Goal: Transaction & Acquisition: Complete application form

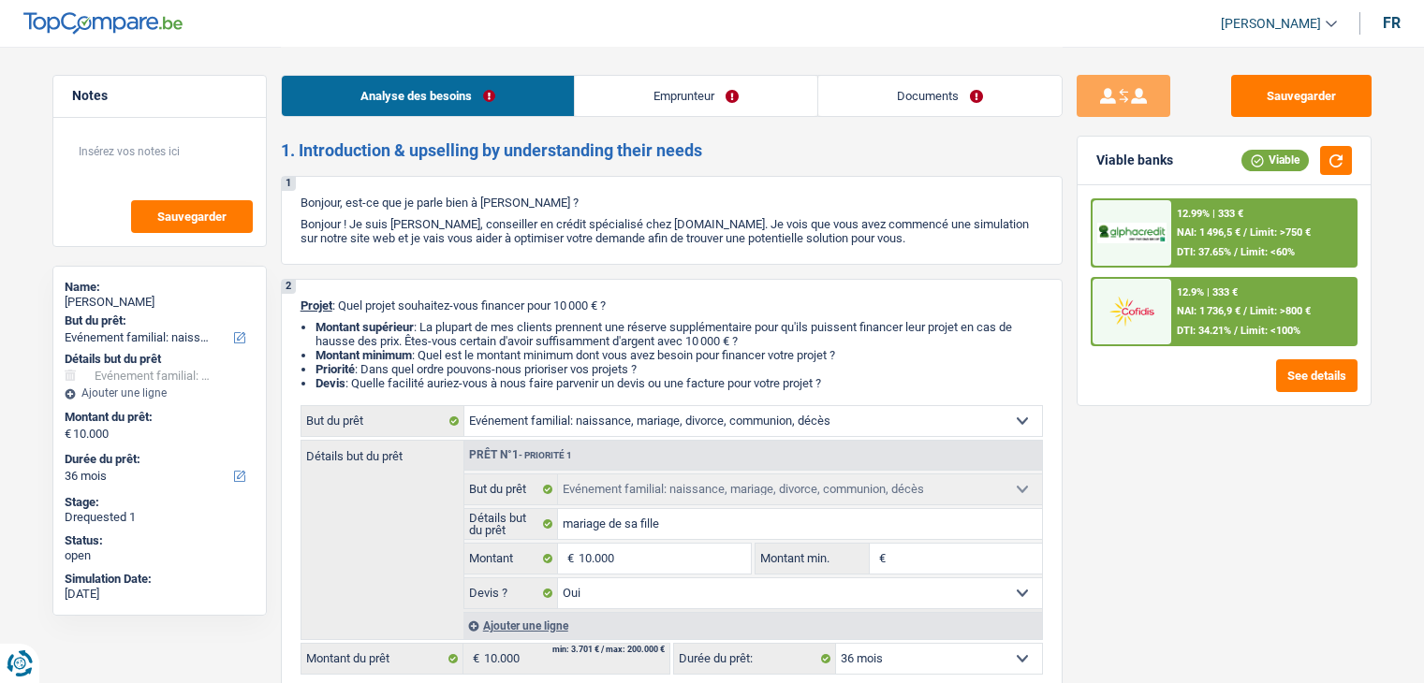
select select "familyEvent"
select select "36"
select select "familyEvent"
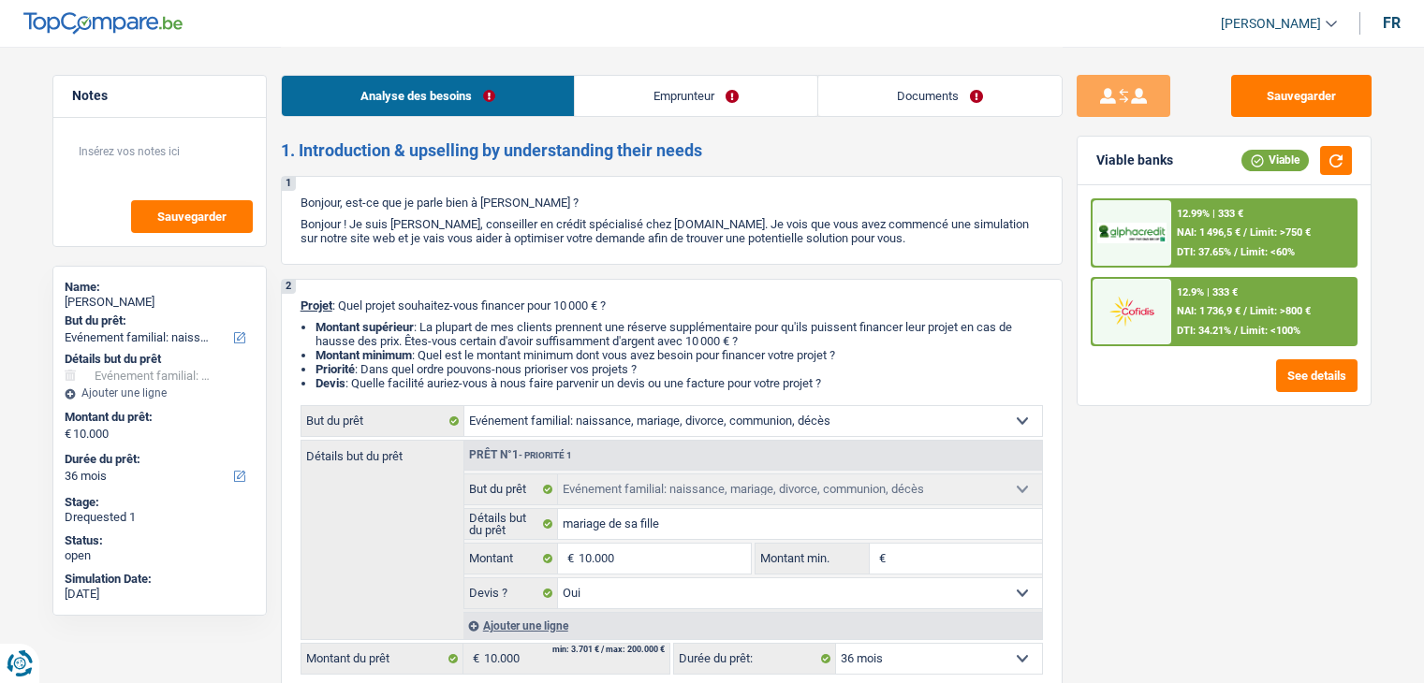
select select "yes"
select select "36"
select select "privateEmployee"
select select "netSalary"
select select "mealVouchers"
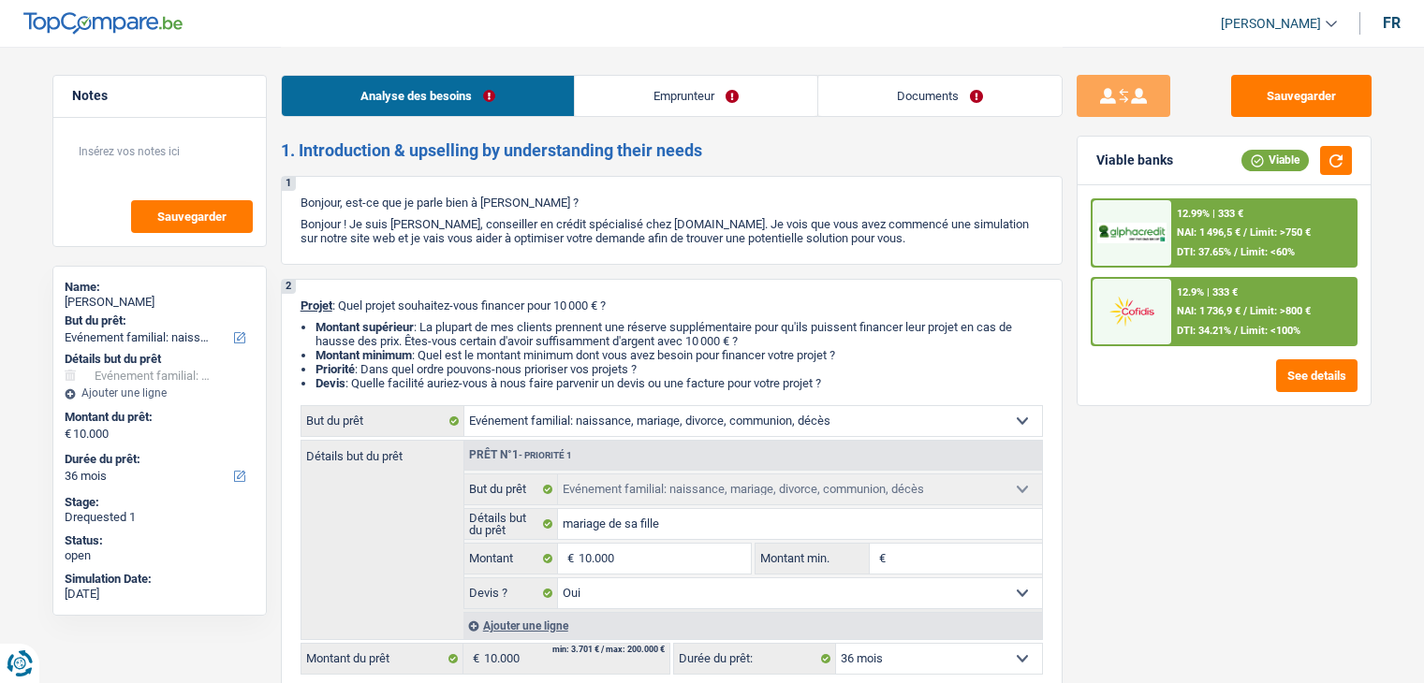
select select "familyAllowances"
select select "ownerWithMortgage"
select select "mortgage"
select select "360"
select select "cardOrCredit"
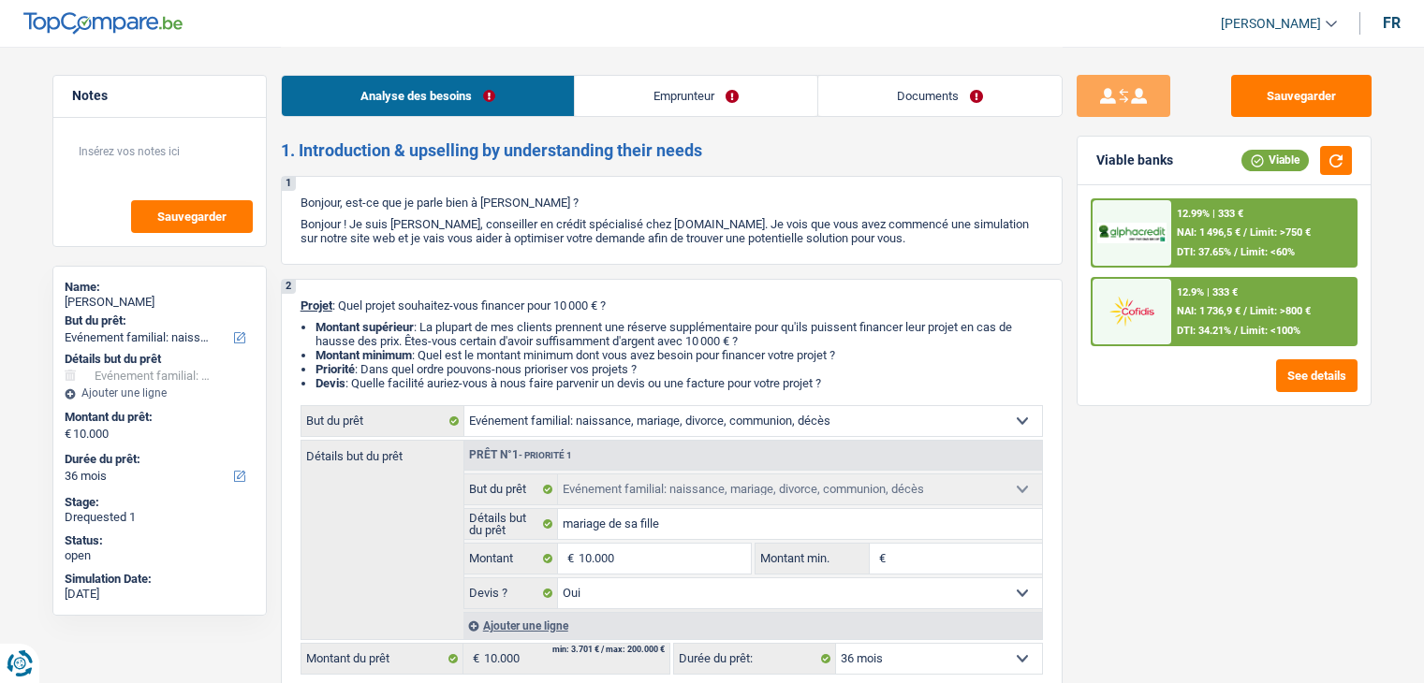
select select "familyEvent"
select select "yes"
select select "36"
drag, startPoint x: 914, startPoint y: 123, endPoint x: 947, endPoint y: 106, distance: 37.7
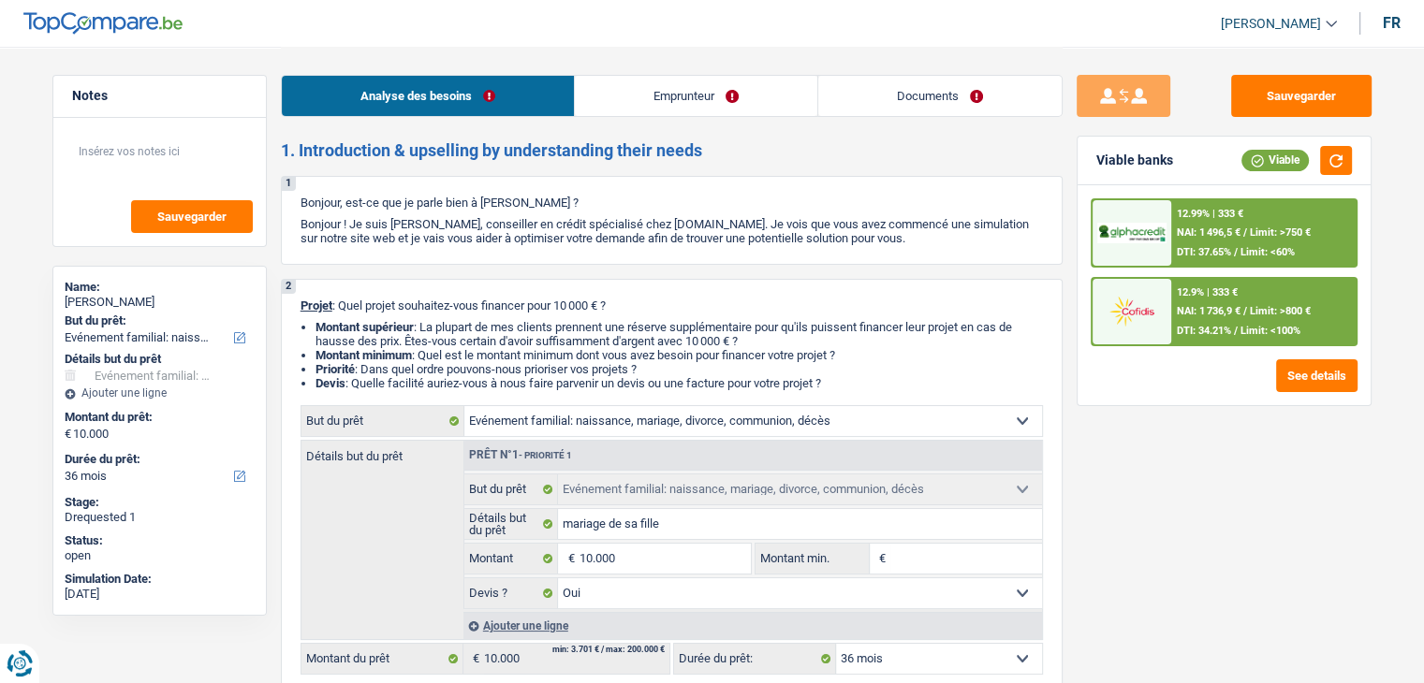
click at [917, 120] on div "Analyse des besoins Emprunteur Documents" at bounding box center [672, 87] width 782 height 80
click at [924, 114] on link "Documents" at bounding box center [939, 96] width 243 height 40
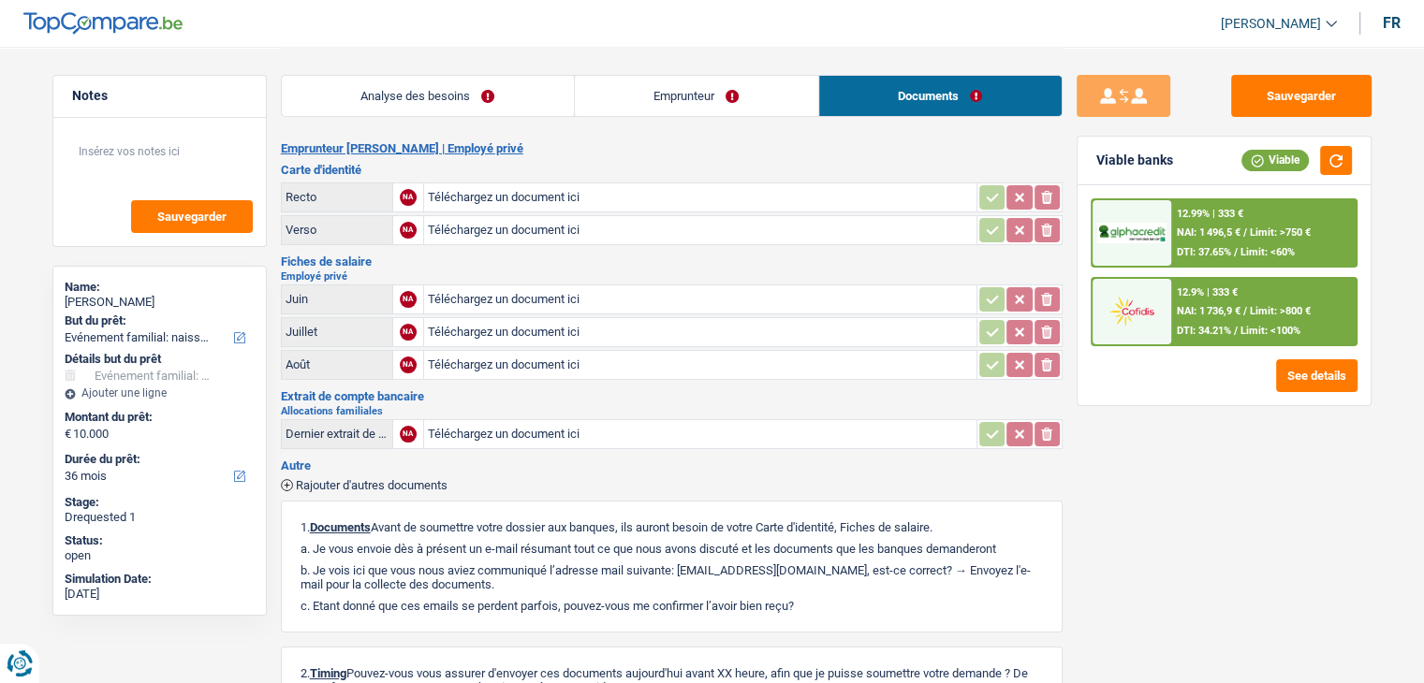
click at [950, 104] on link "Documents" at bounding box center [940, 96] width 242 height 40
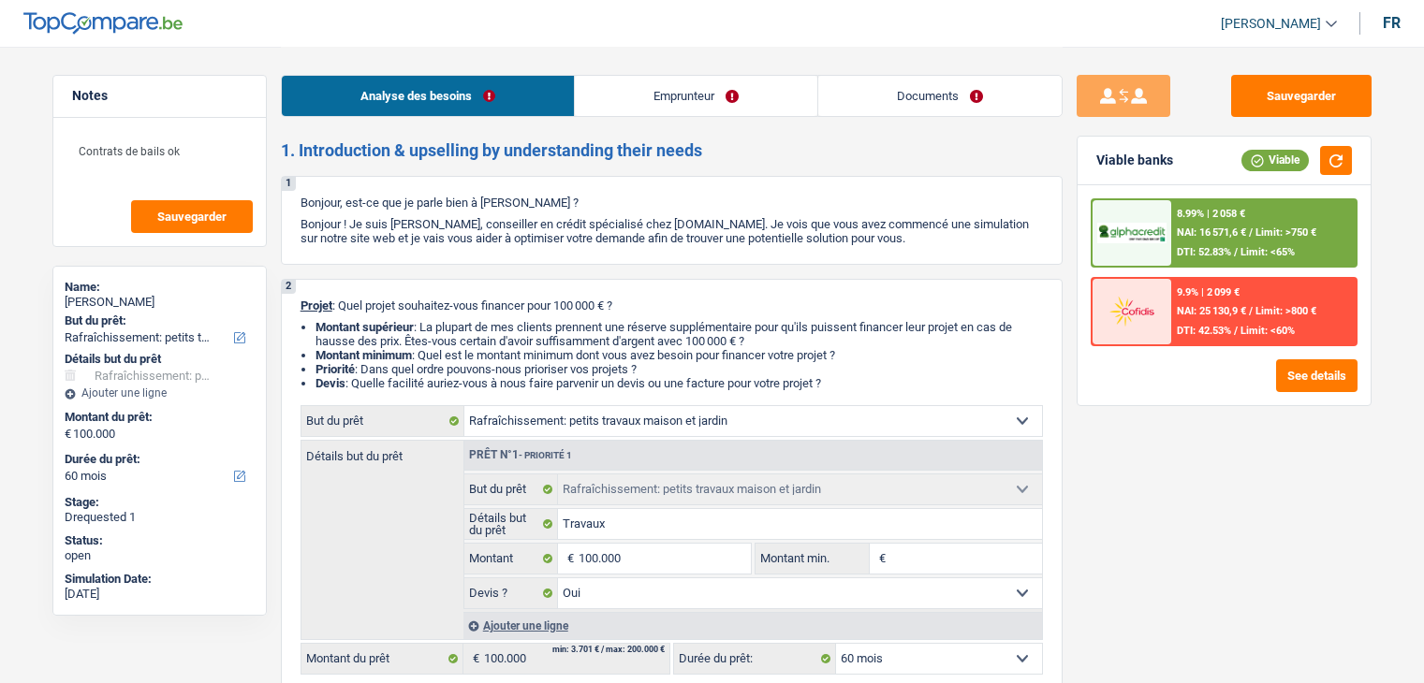
select select "houseOrGarden"
select select "60"
select select "houseOrGarden"
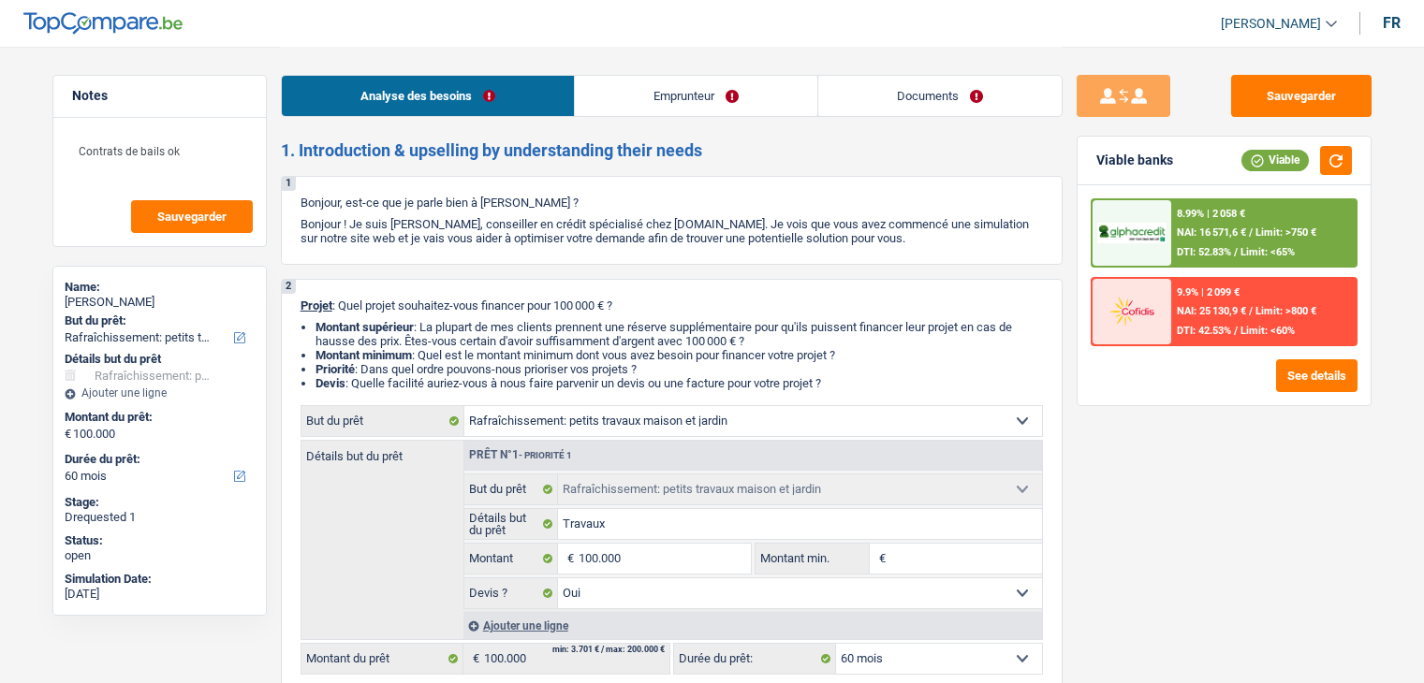
select select "yes"
select select "60"
select select "retired"
select select "rentalIncome"
select select "pension"
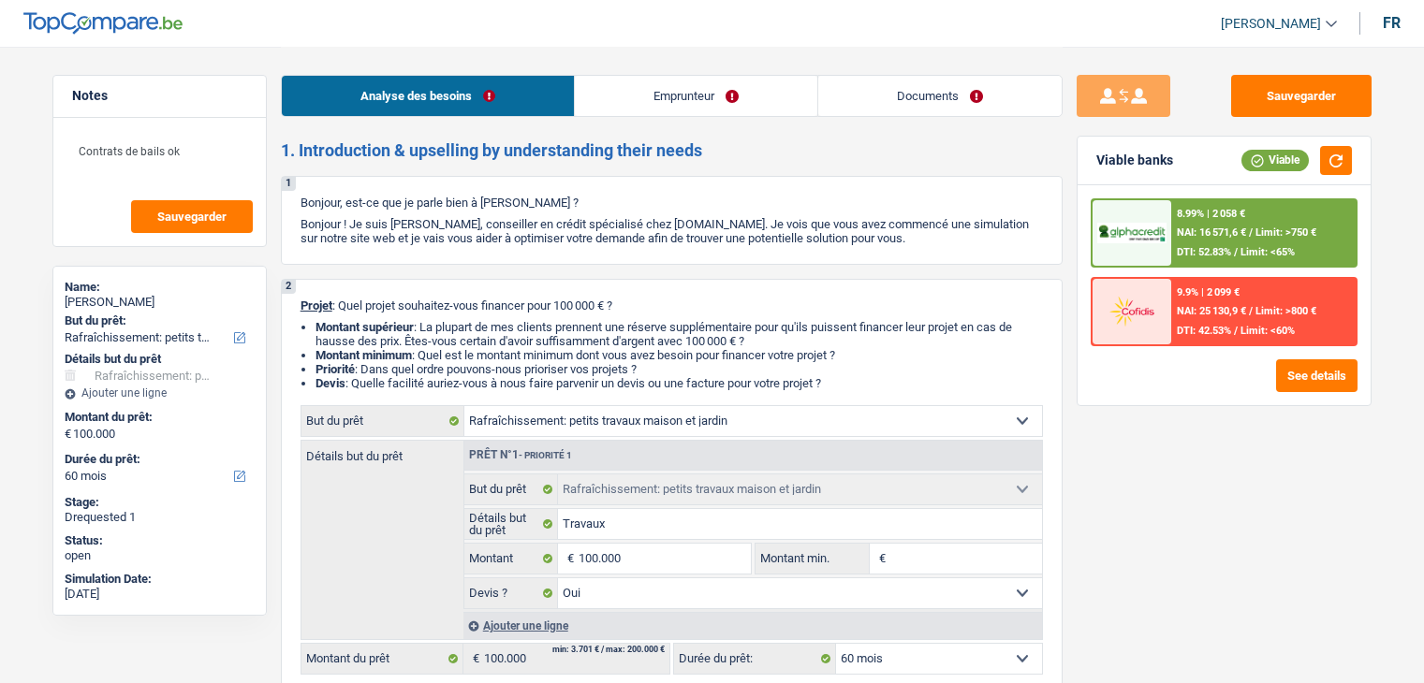
select select "ownerWithoutMortgage"
select select "houseOrGarden"
select select "yes"
select select "60"
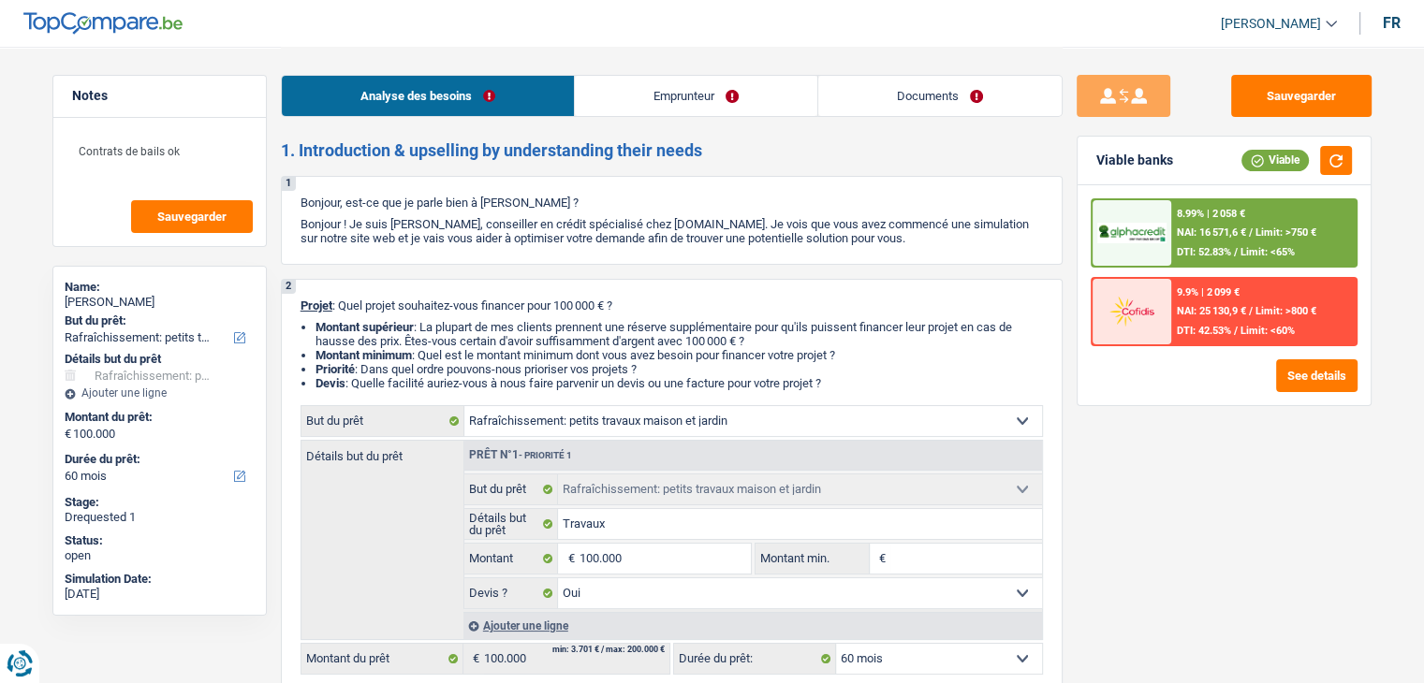
click at [887, 91] on link "Documents" at bounding box center [939, 96] width 243 height 40
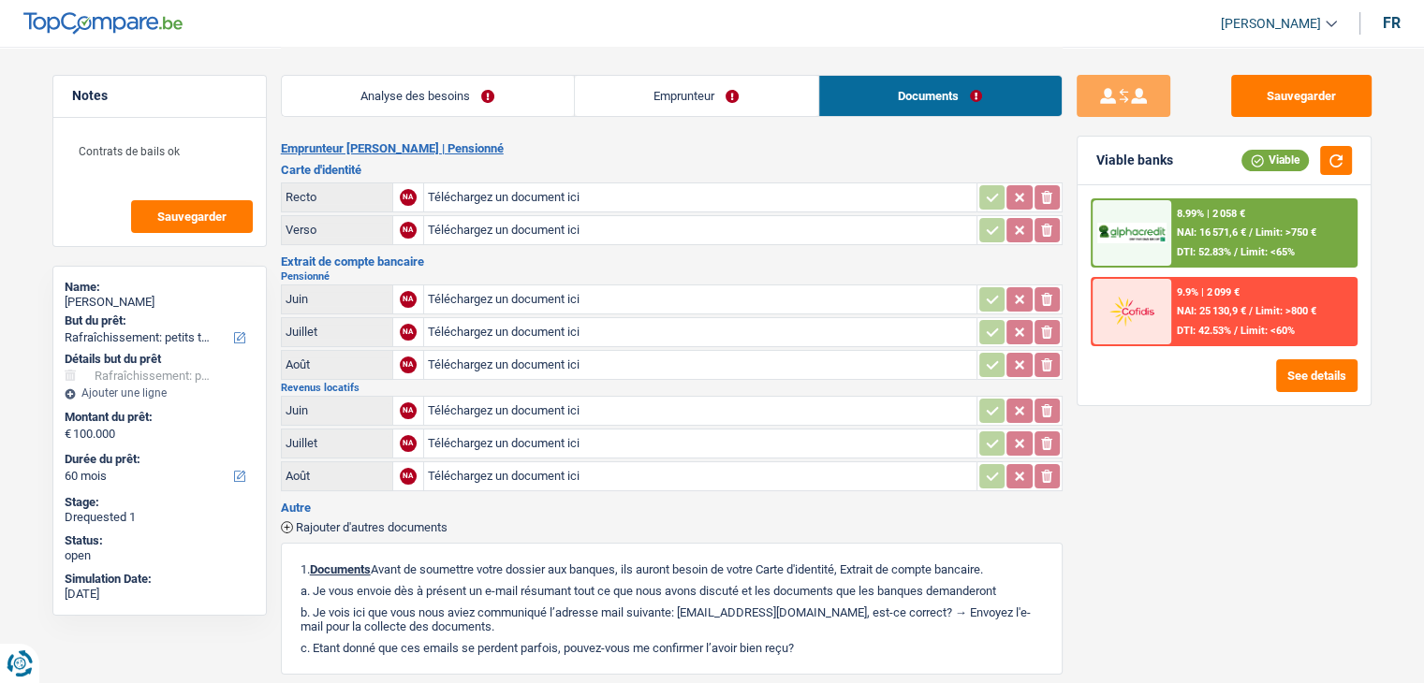
click at [515, 86] on link "Analyse des besoins" at bounding box center [428, 96] width 292 height 40
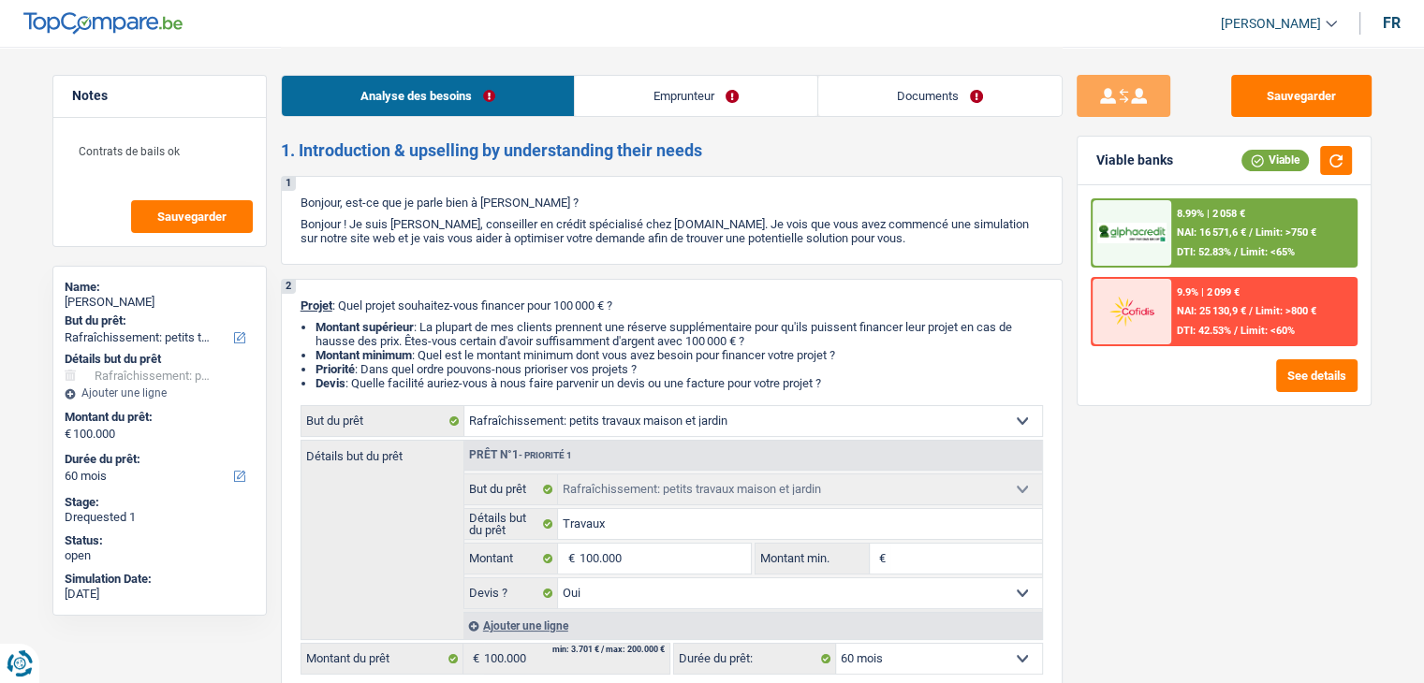
click at [1202, 224] on div "8.99% | 2 058 € NAI: 16 571,6 € / Limit: >750 € DTI: 52.83% / Limit: <65%" at bounding box center [1263, 233] width 184 height 66
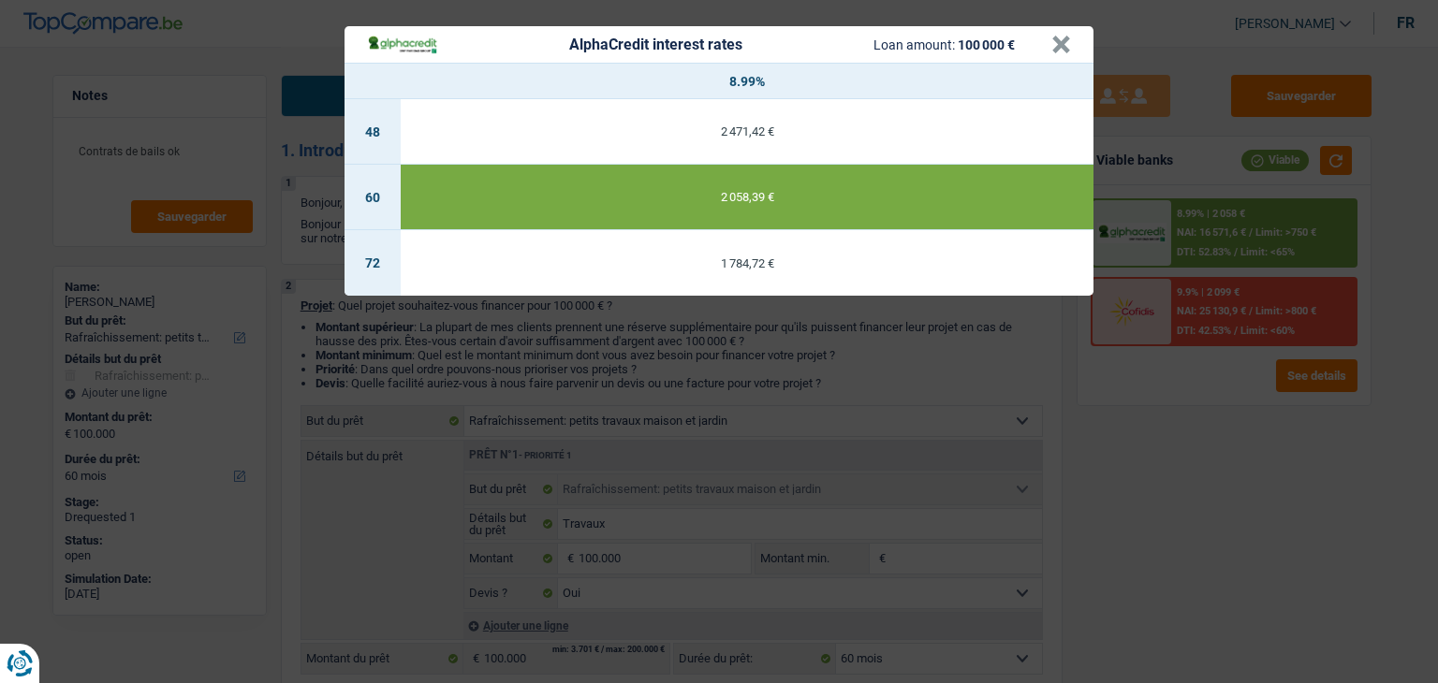
click at [1205, 375] on div "AlphaCredit interest rates Loan amount: 100 000 € × 8.99% 48 2 471,42 € 60 2 05…" at bounding box center [719, 341] width 1438 height 683
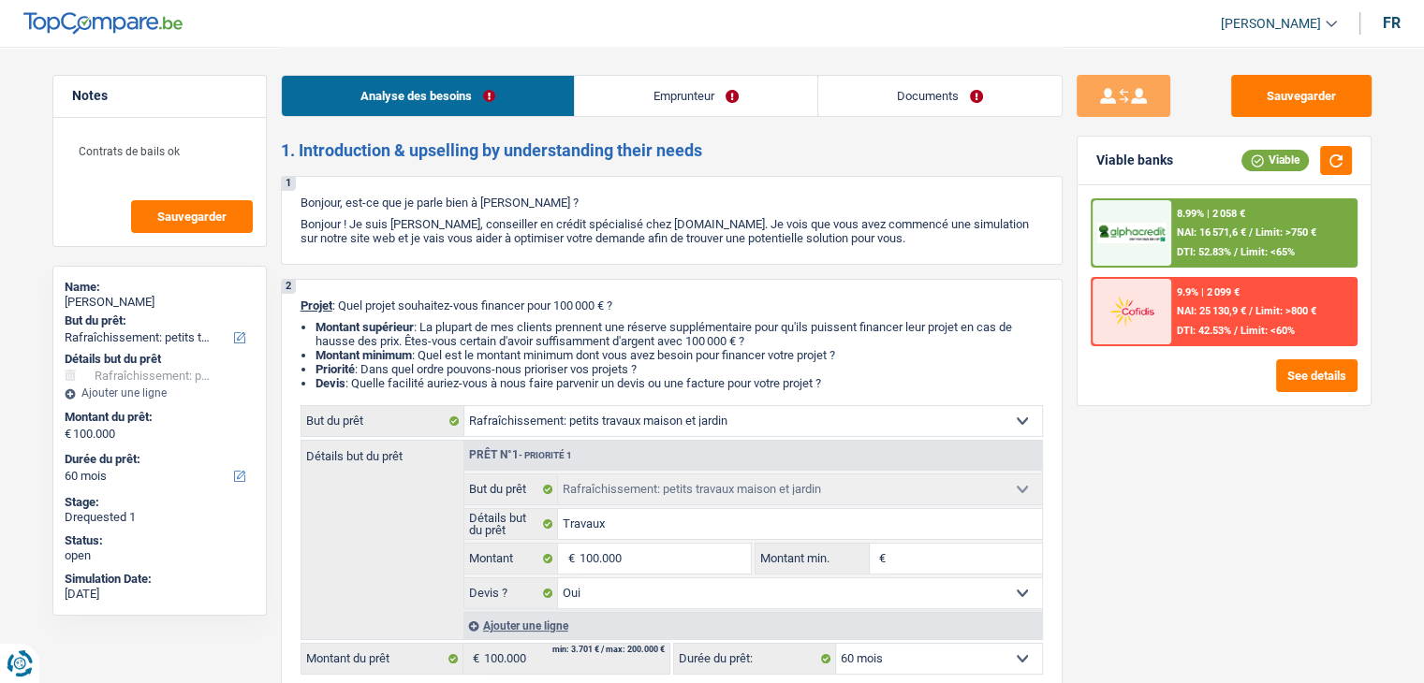
click at [1213, 329] on span "DTI: 42.53%" at bounding box center [1204, 331] width 54 height 12
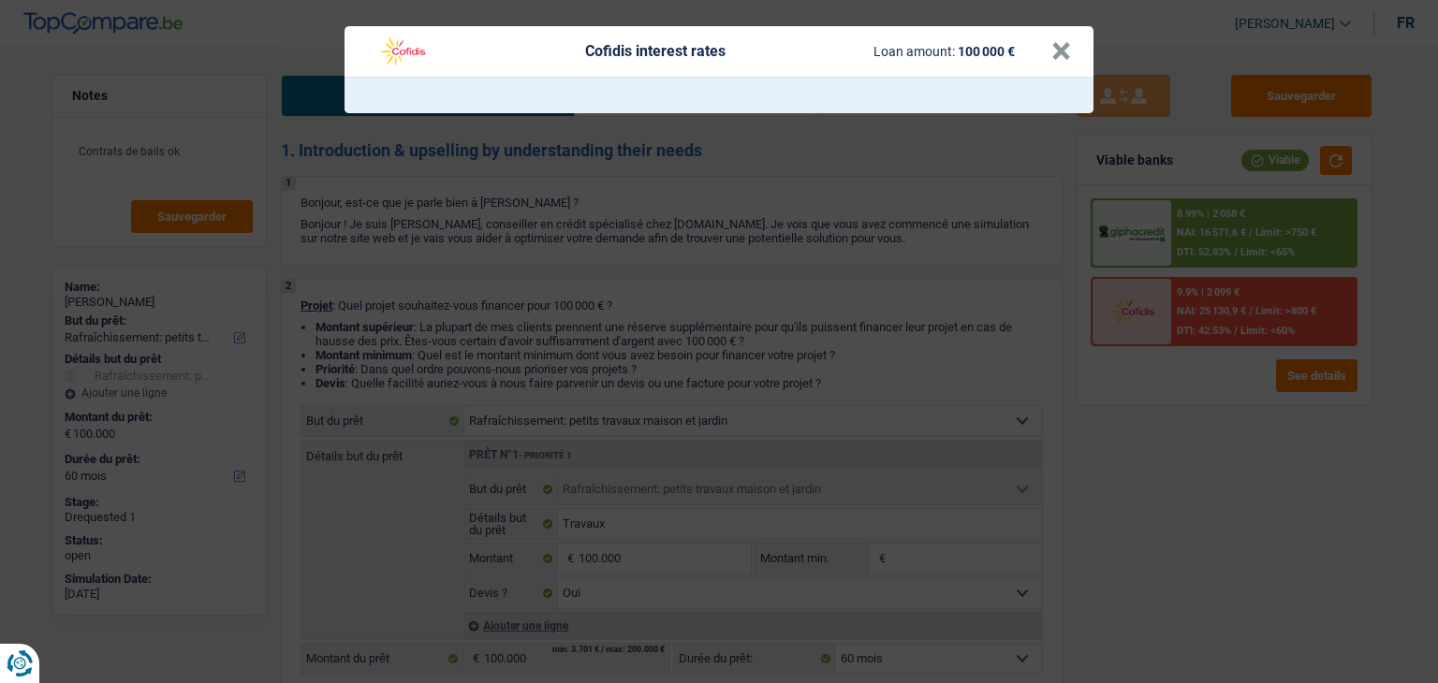
click at [1209, 433] on div "Cofidis interest rates Loan amount: 100 000 € ×" at bounding box center [719, 341] width 1438 height 683
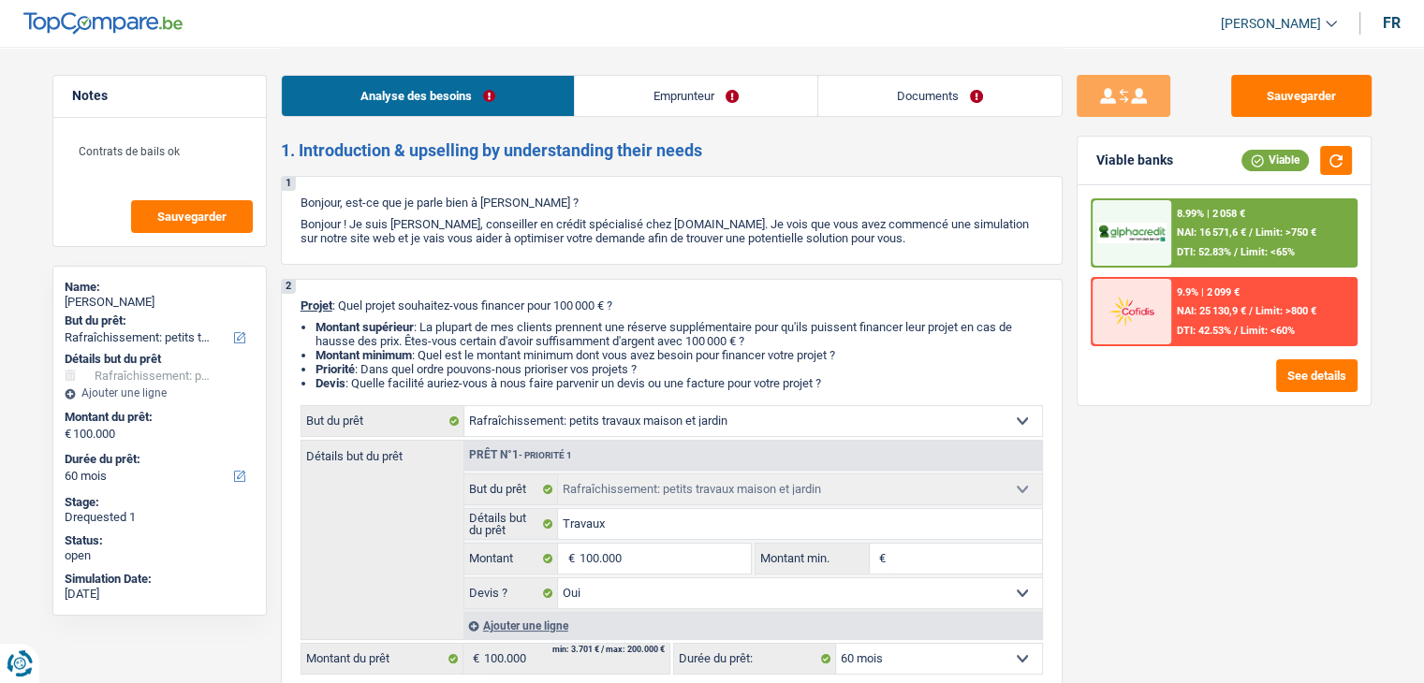
click at [1239, 256] on div "DTI: 52.83% / Limit: <65%" at bounding box center [1236, 252] width 118 height 12
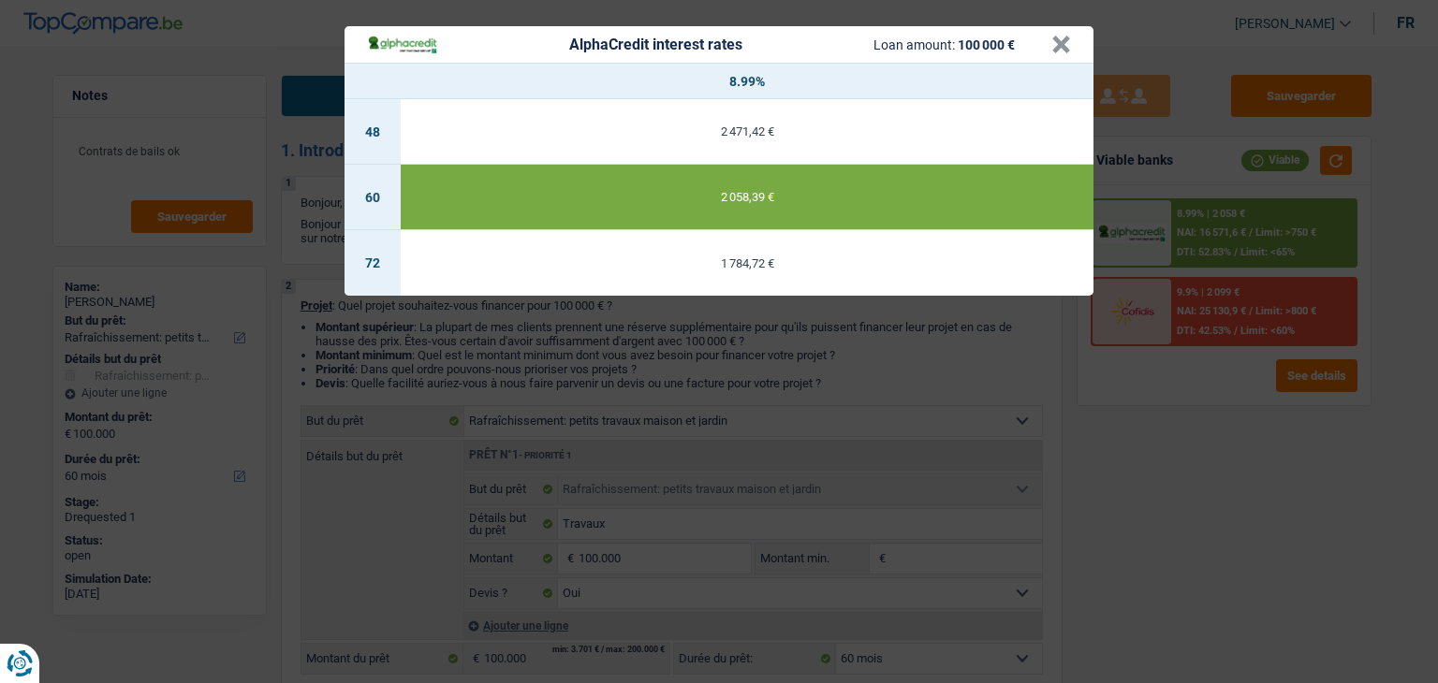
click at [1210, 431] on div "AlphaCredit interest rates Loan amount: 100 000 € × 8.99% 48 2 471,42 € 60 2 05…" at bounding box center [719, 341] width 1438 height 683
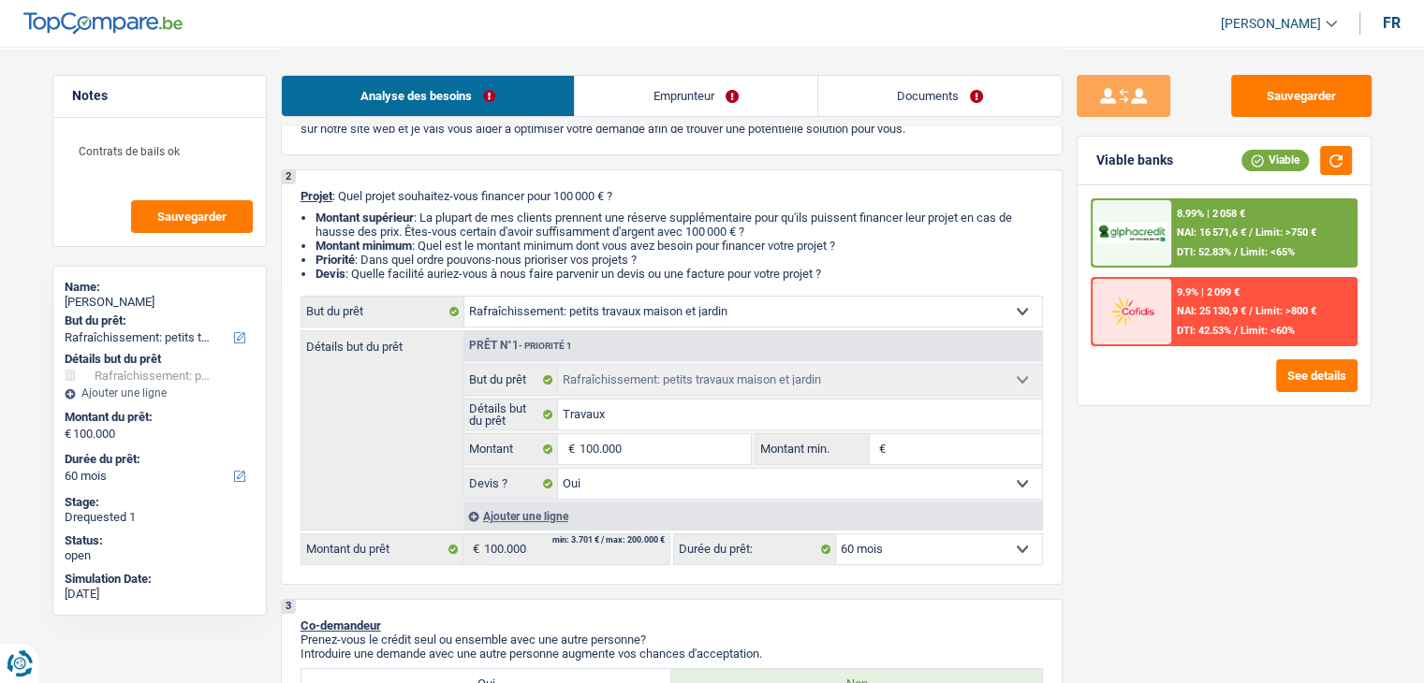
scroll to position [281, 0]
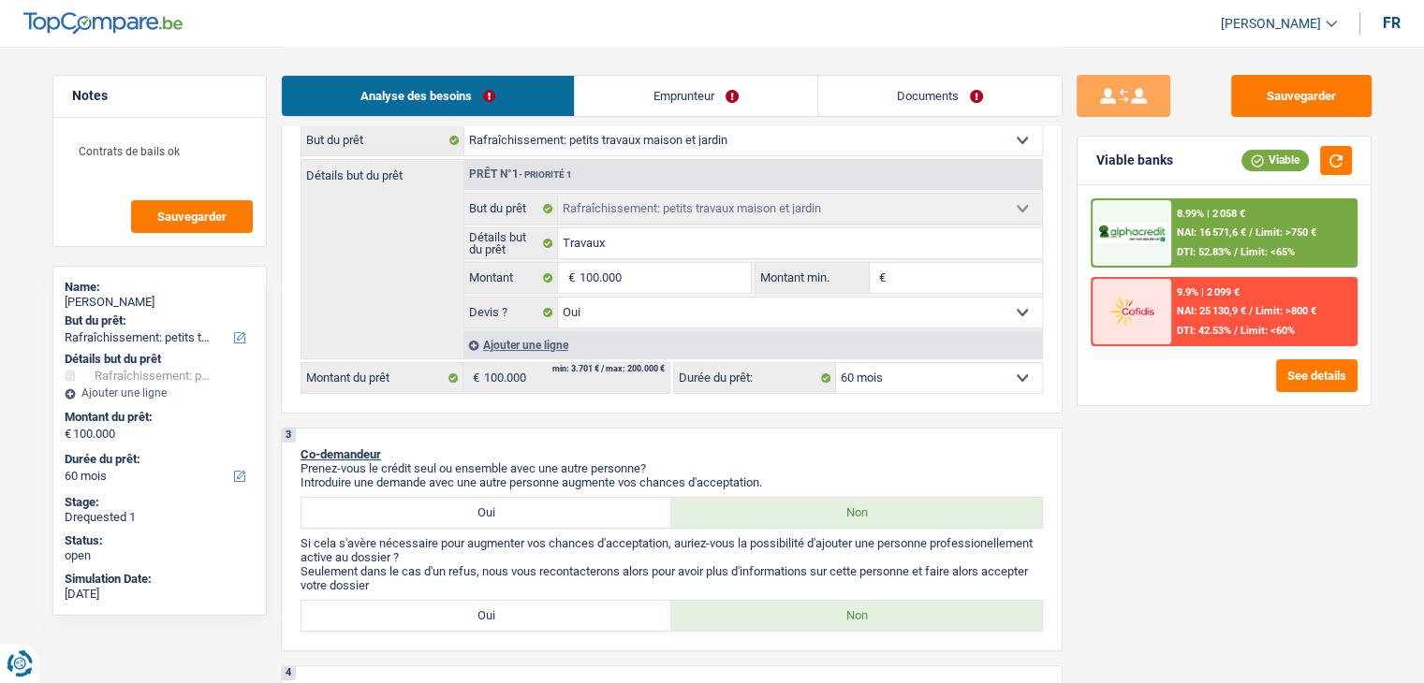
click at [1228, 233] on span "NAI: 16 571,6 €" at bounding box center [1211, 233] width 69 height 12
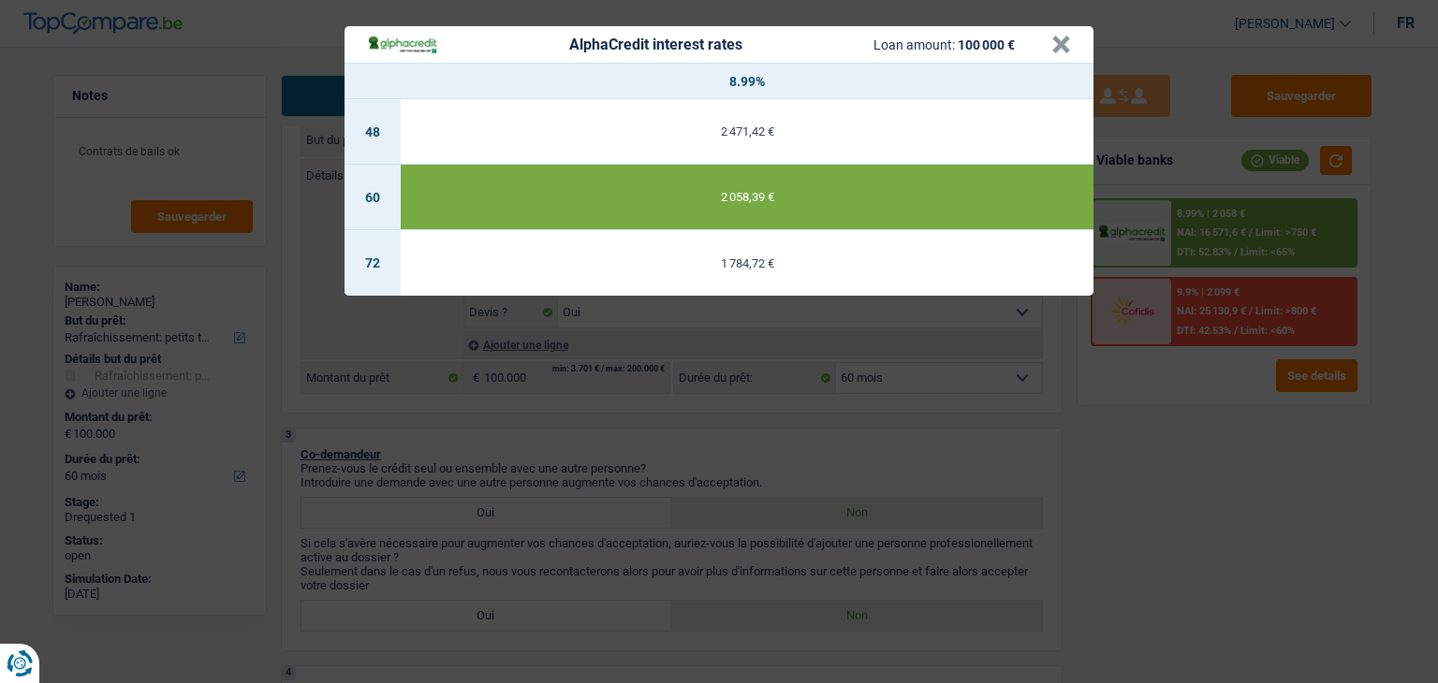
click at [1262, 566] on div "AlphaCredit interest rates Loan amount: 100 000 € × 8.99% 48 2 471,42 € 60 2 05…" at bounding box center [719, 341] width 1438 height 683
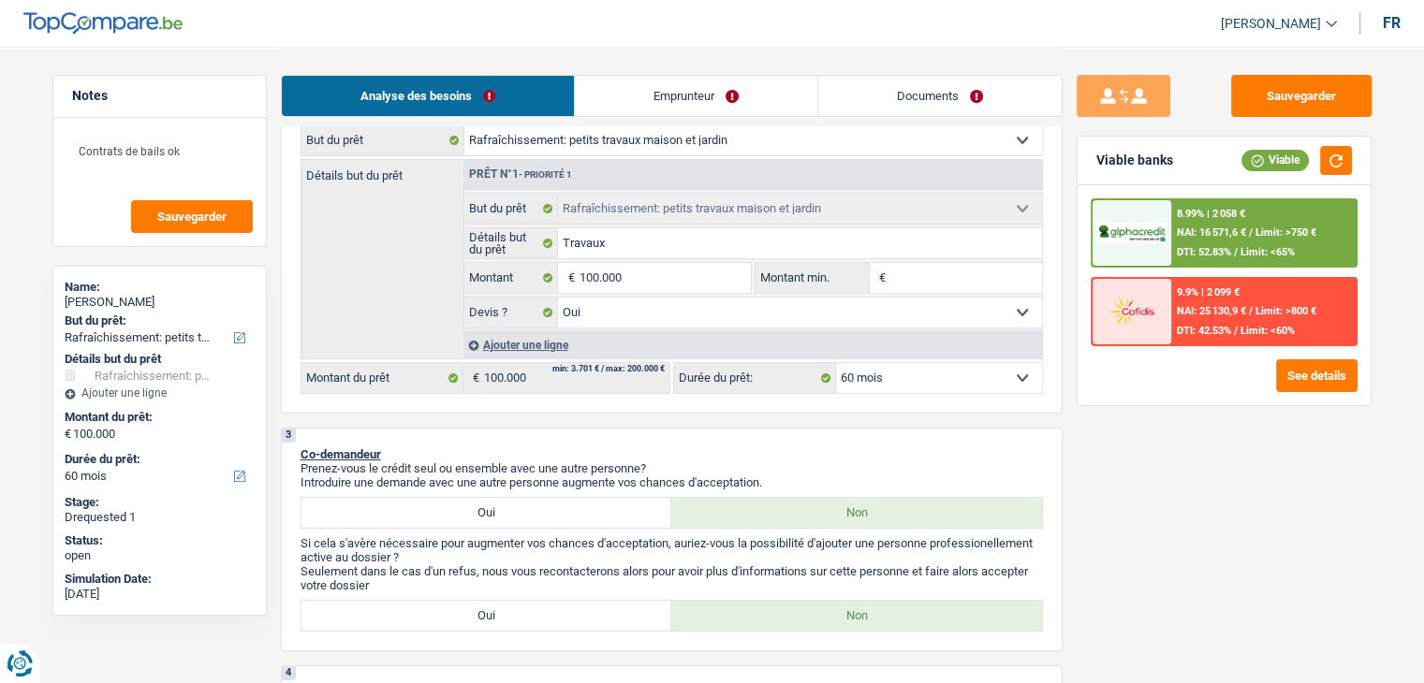
click at [962, 103] on link "Documents" at bounding box center [939, 96] width 243 height 40
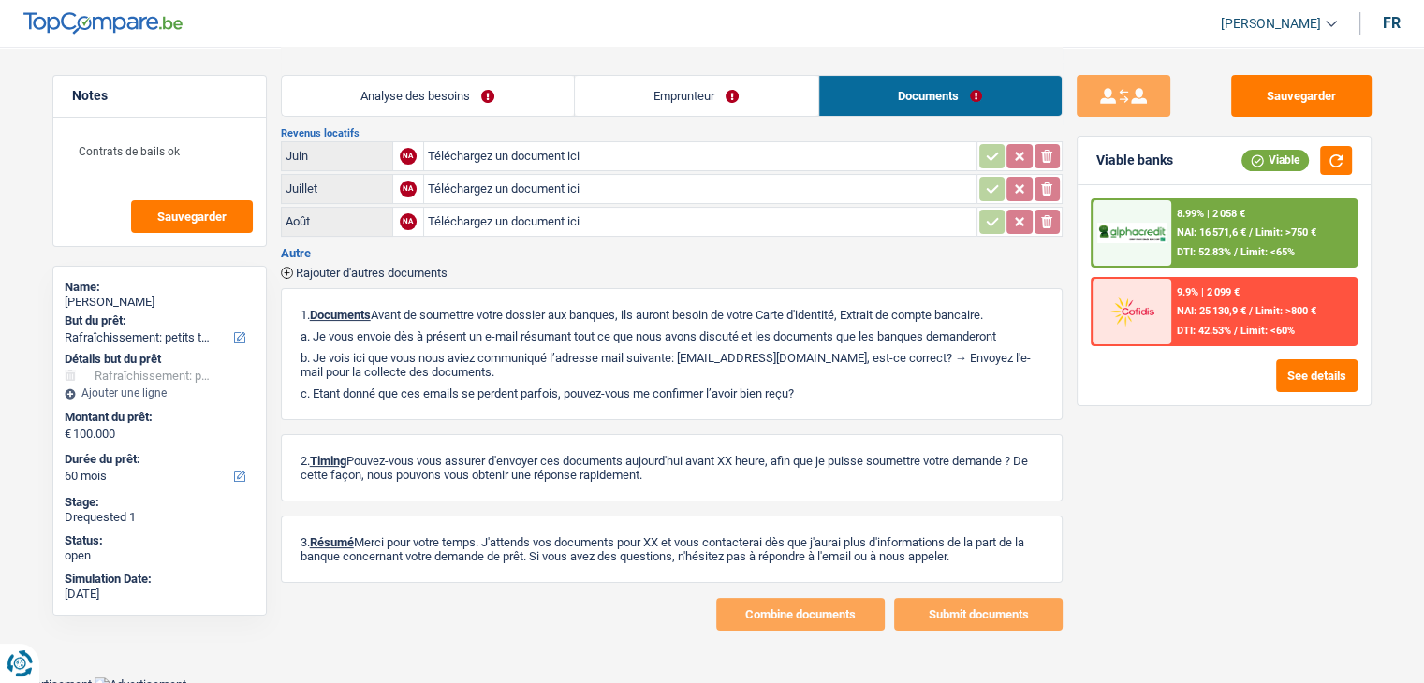
scroll to position [0, 0]
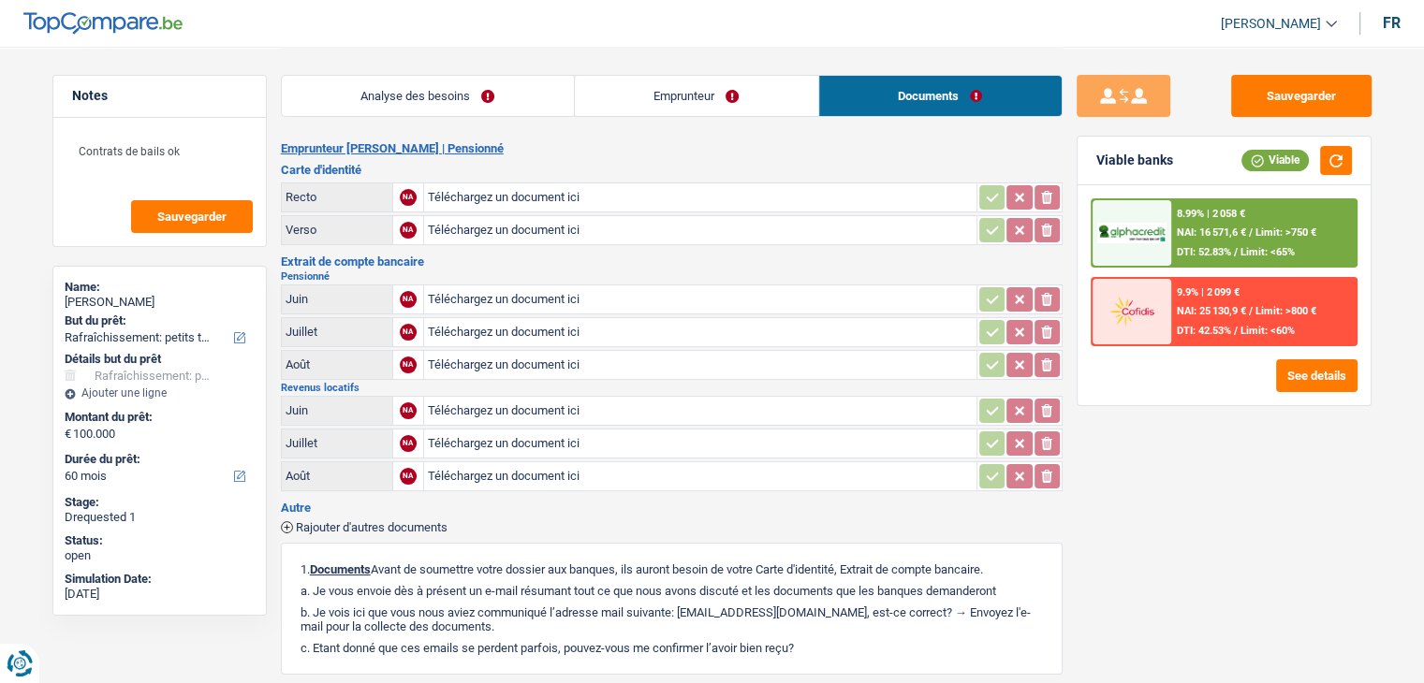
drag, startPoint x: 671, startPoint y: 97, endPoint x: 620, endPoint y: 128, distance: 60.0
click at [672, 96] on link "Emprunteur" at bounding box center [696, 96] width 243 height 40
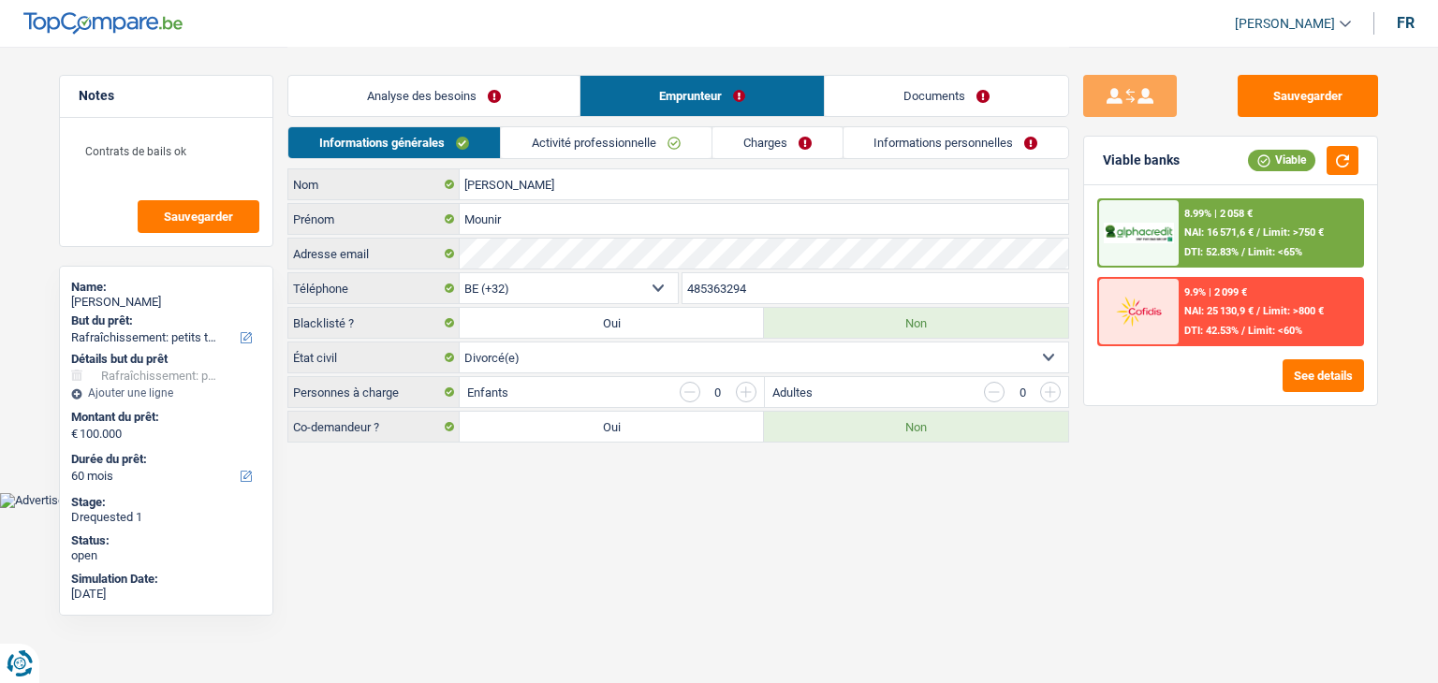
click at [625, 130] on link "Activité professionnelle" at bounding box center [606, 142] width 211 height 31
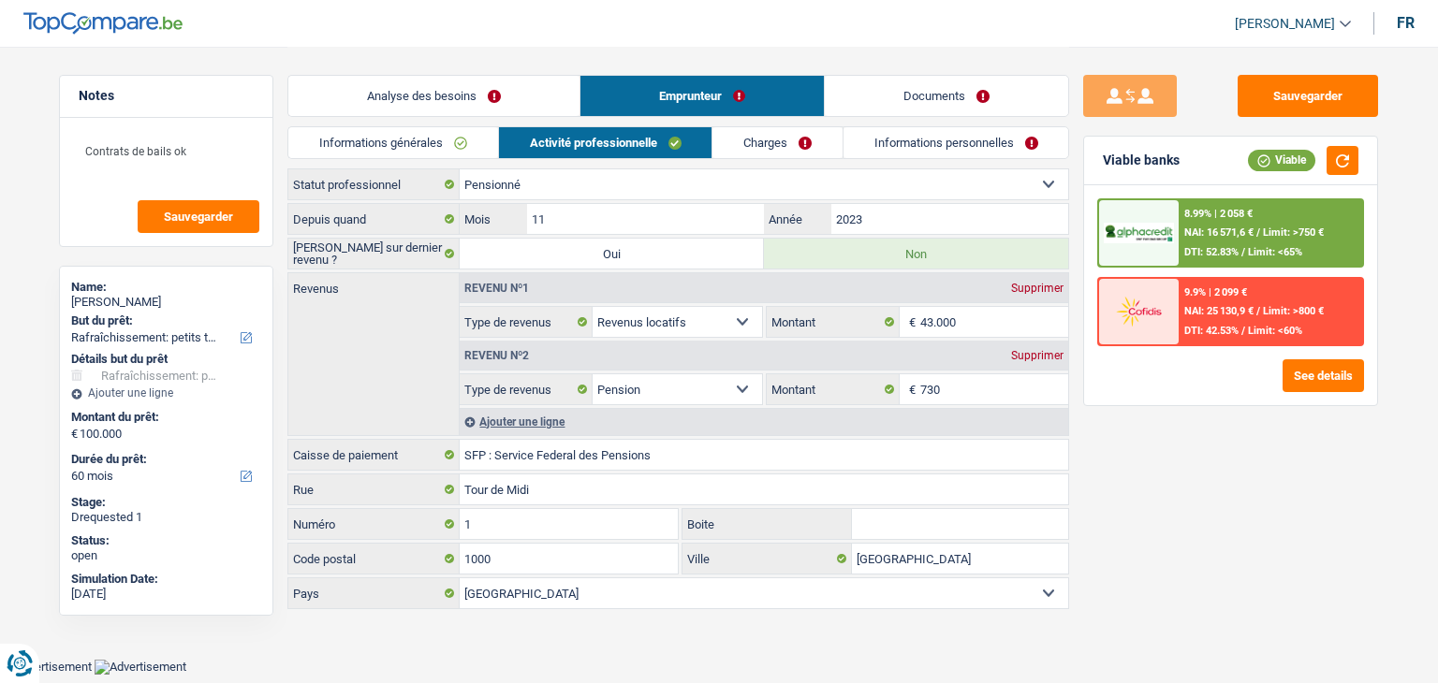
click at [963, 100] on link "Documents" at bounding box center [946, 96] width 243 height 40
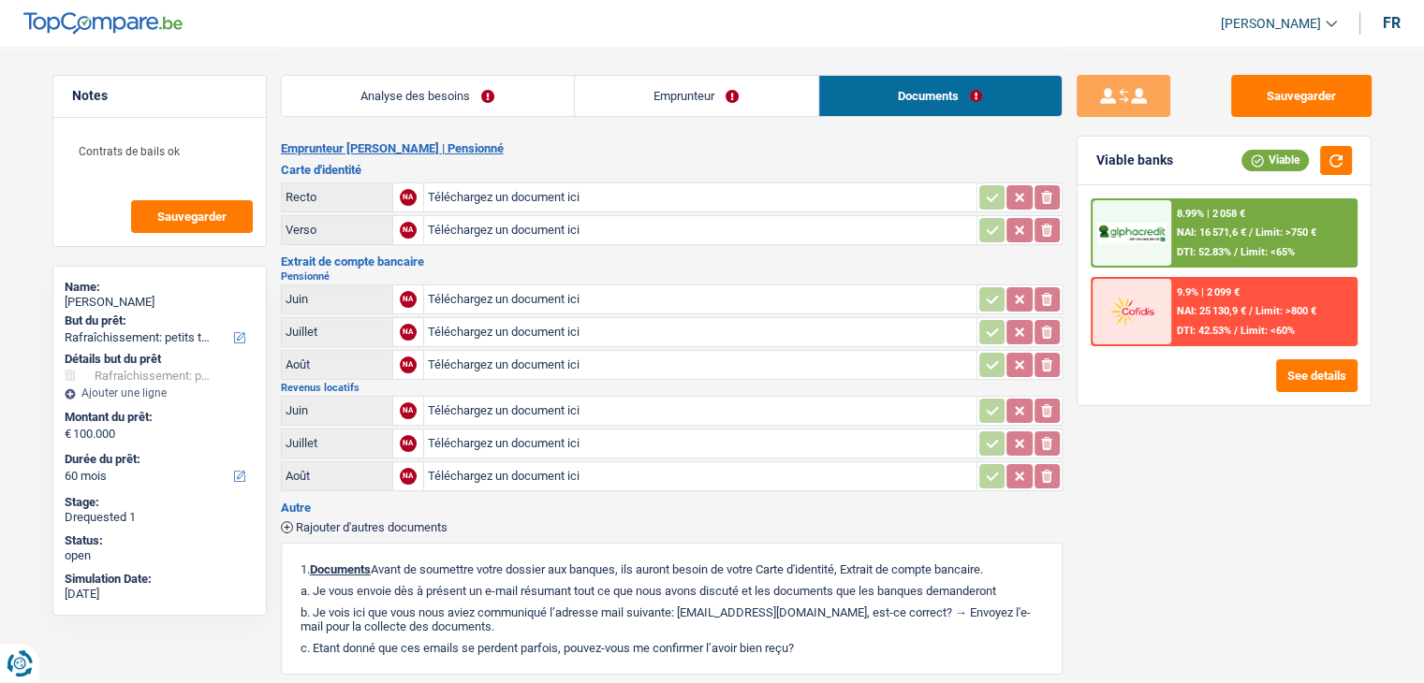
click at [716, 106] on link "Emprunteur" at bounding box center [696, 96] width 243 height 40
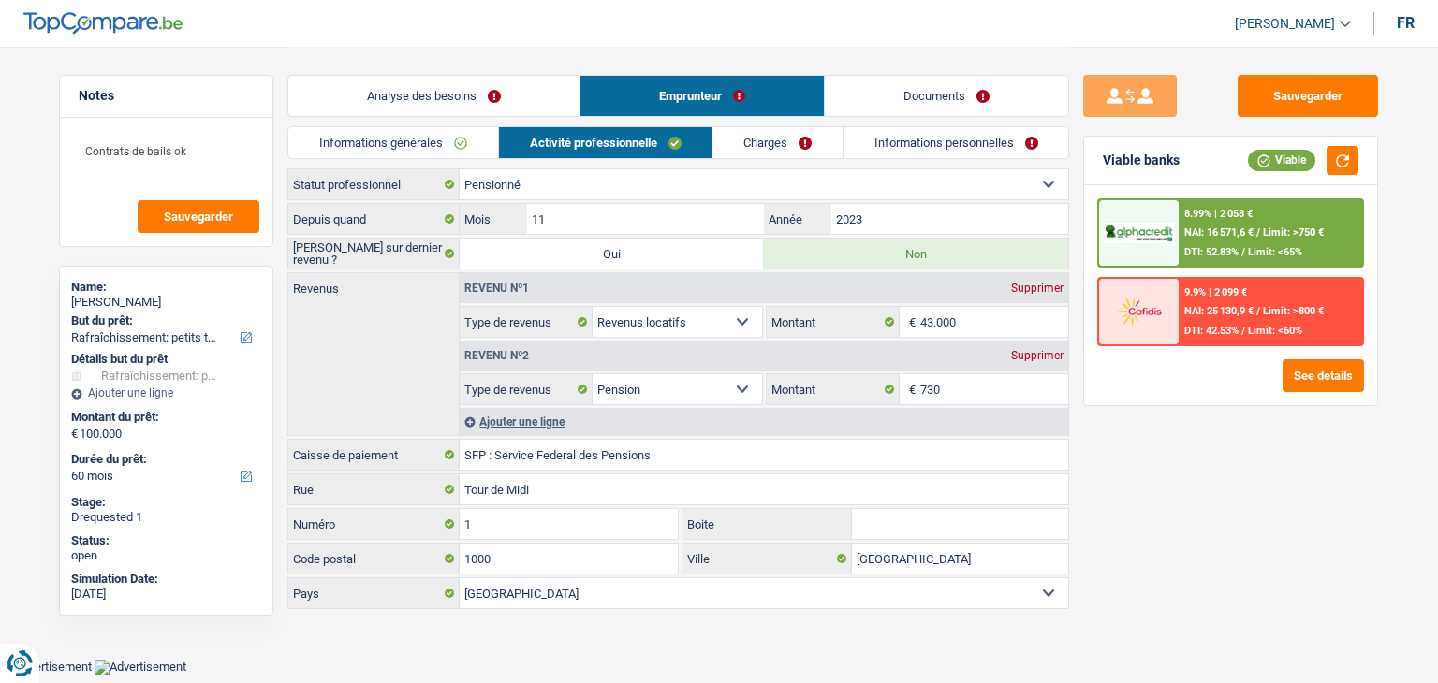
click at [1218, 314] on span "NAI: 25 130,9 €" at bounding box center [1218, 311] width 69 height 12
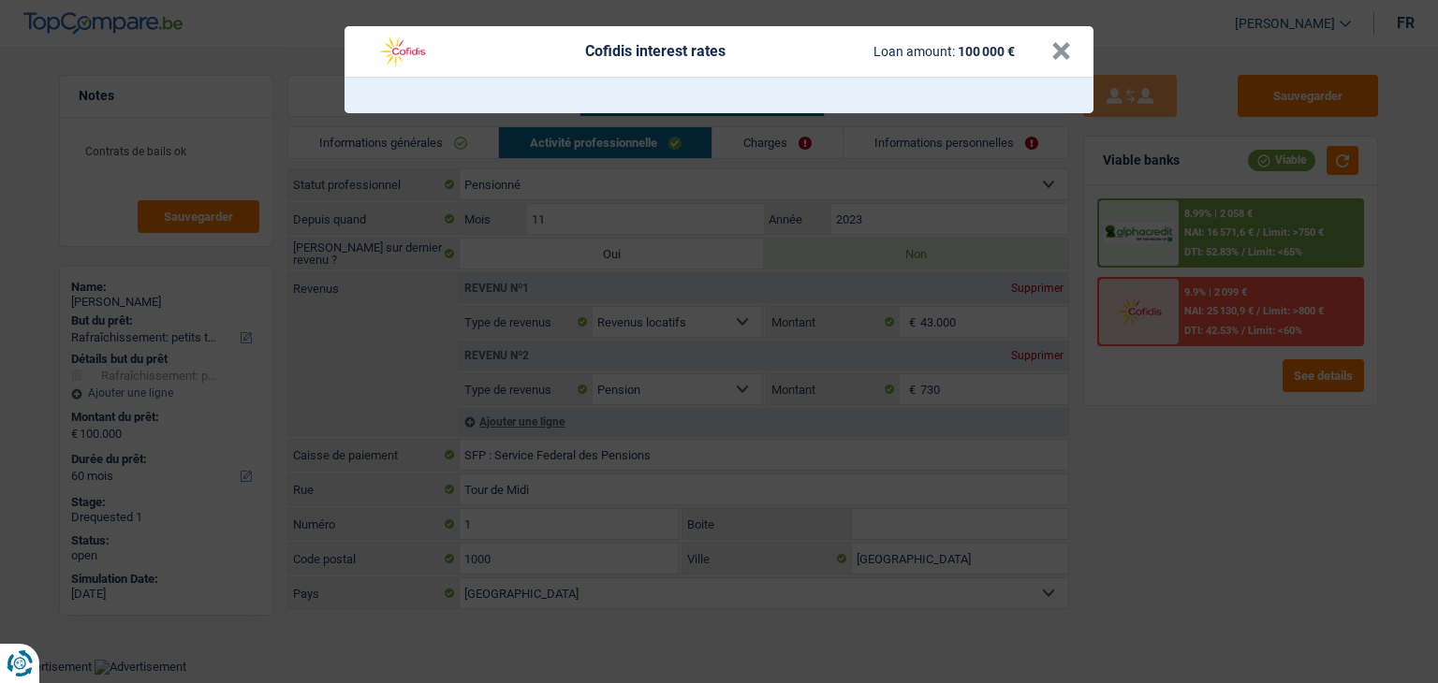
click at [1240, 429] on div "Cofidis interest rates Loan amount: 100 000 € ×" at bounding box center [719, 341] width 1438 height 683
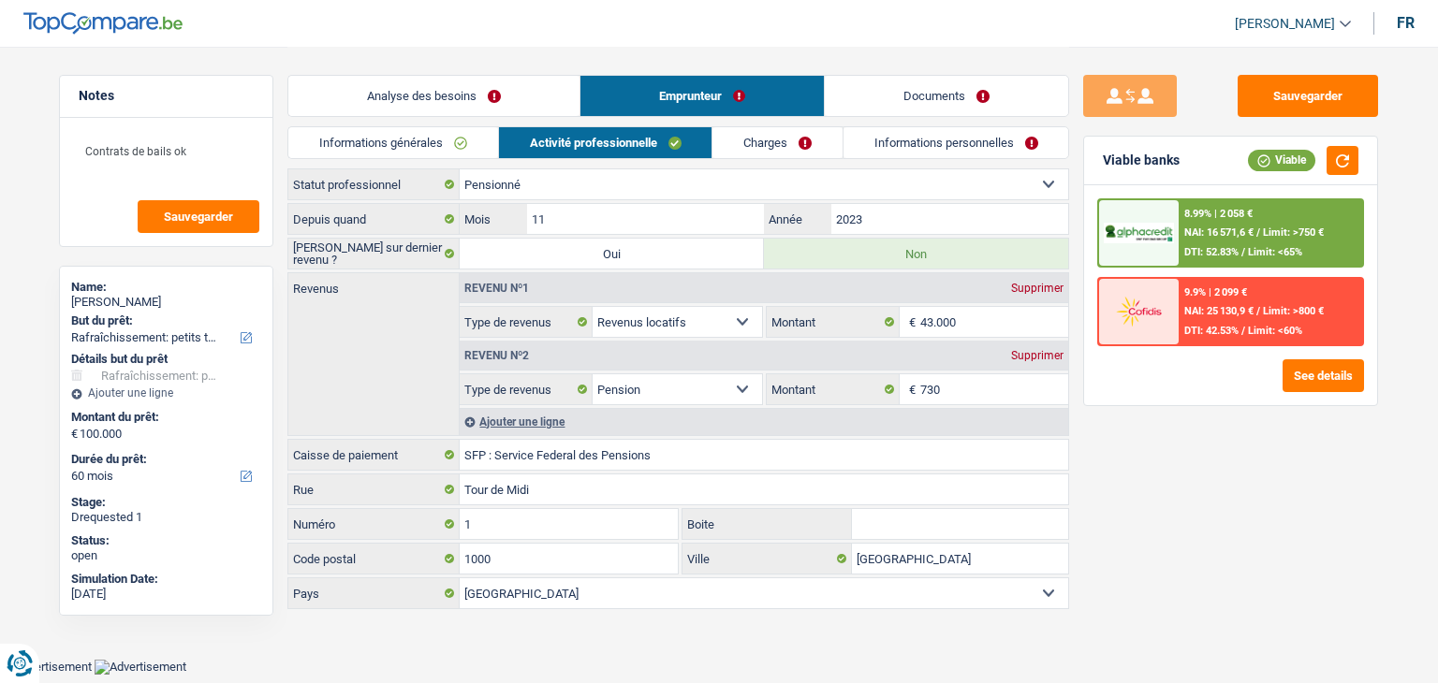
click at [1209, 220] on div "8.99% | 2 058 € NAI: 16 571,6 € / Limit: >750 € DTI: 52.83% / Limit: <65%" at bounding box center [1270, 233] width 184 height 66
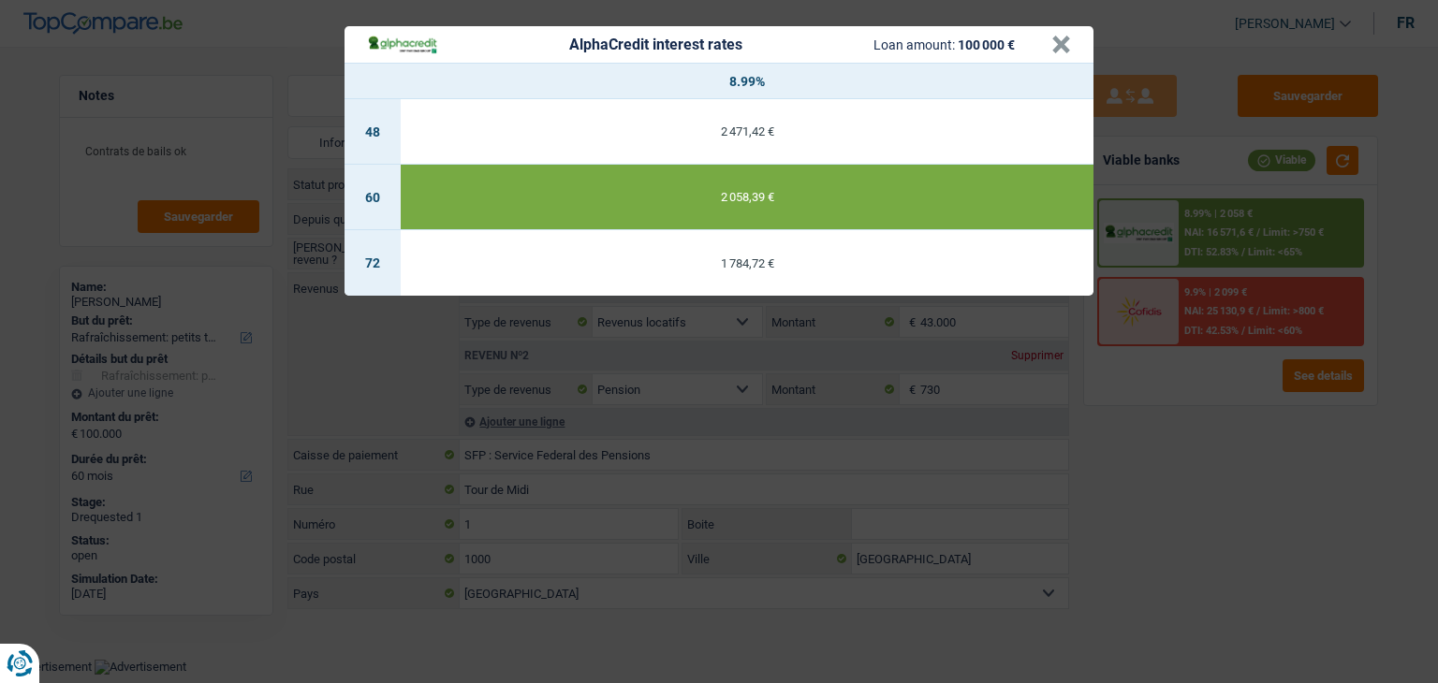
drag, startPoint x: 1223, startPoint y: 413, endPoint x: 1192, endPoint y: 392, distance: 37.9
click at [1221, 413] on div "AlphaCredit interest rates Loan amount: 100 000 € × 8.99% 48 2 471,42 € 60 2 05…" at bounding box center [719, 341] width 1438 height 683
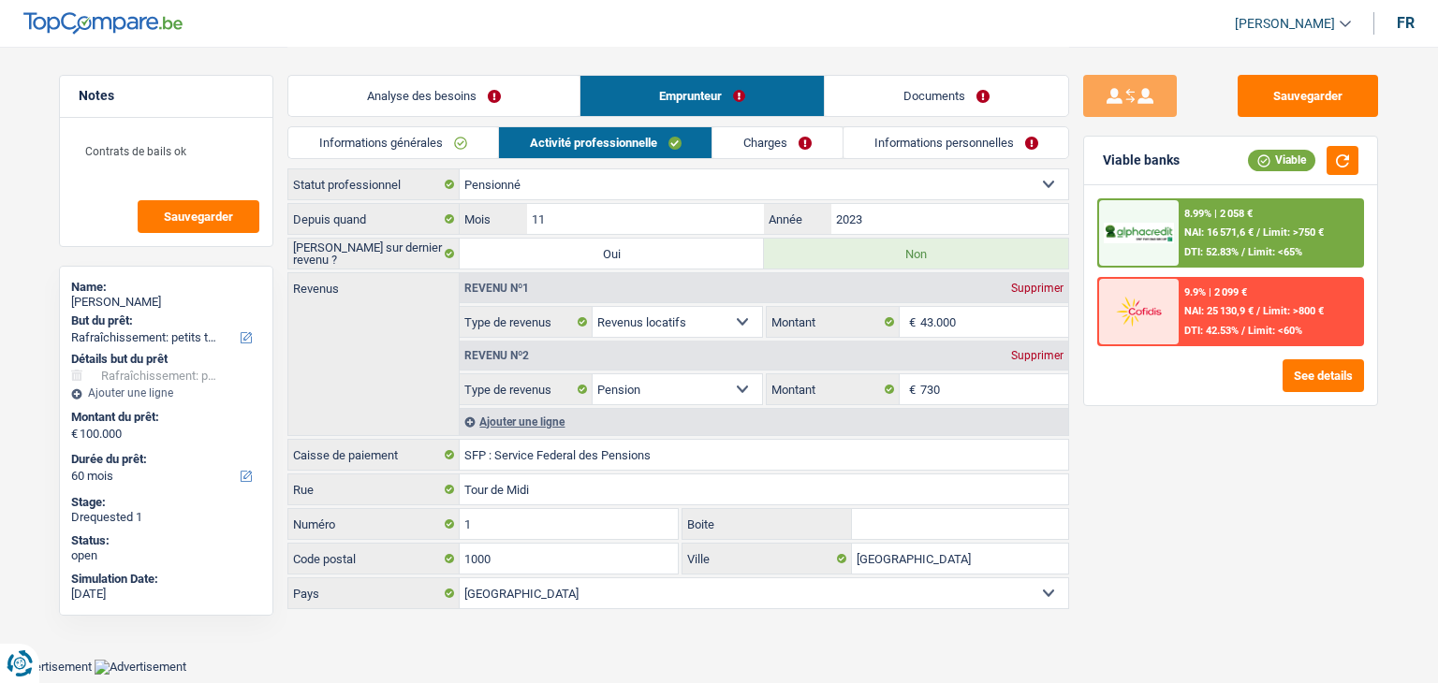
drag, startPoint x: 524, startPoint y: 110, endPoint x: 618, endPoint y: 135, distance: 96.7
click at [524, 110] on link "Analyse des besoins" at bounding box center [433, 96] width 291 height 40
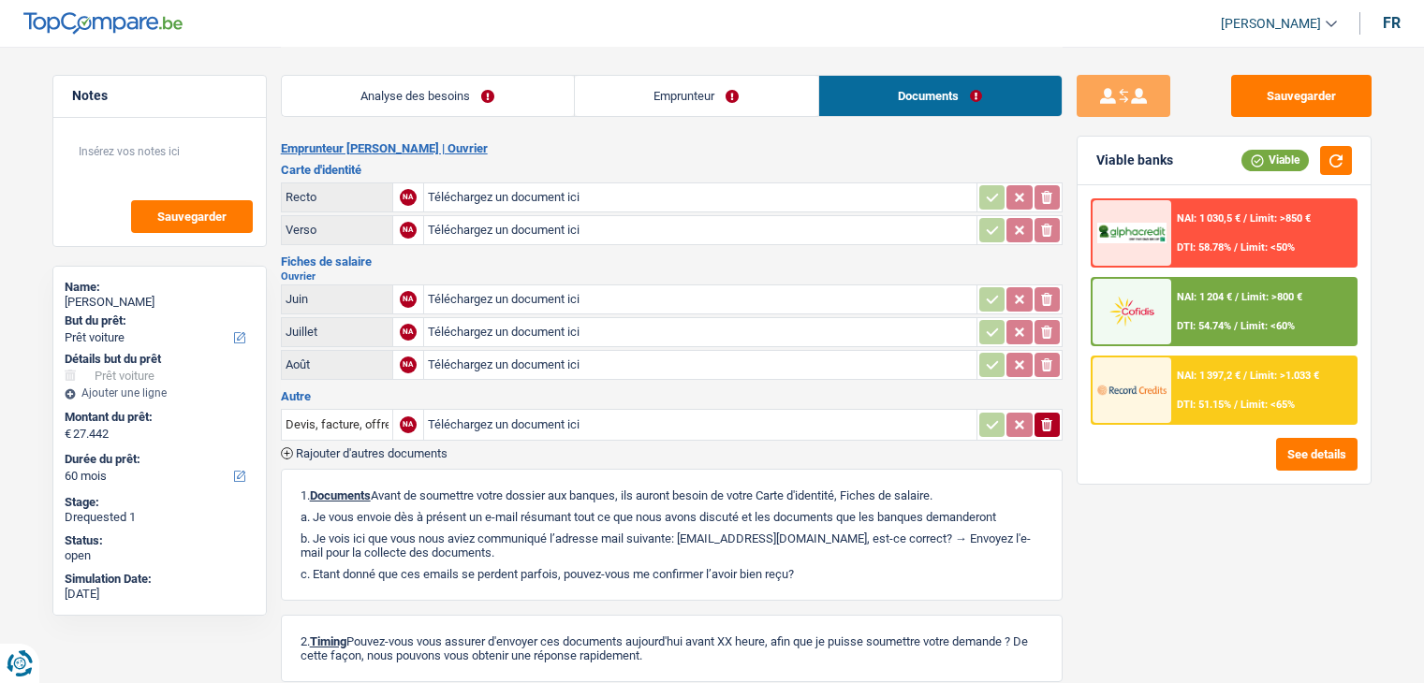
select select "car"
select select "60"
click at [432, 92] on link "Analyse des besoins" at bounding box center [428, 96] width 292 height 40
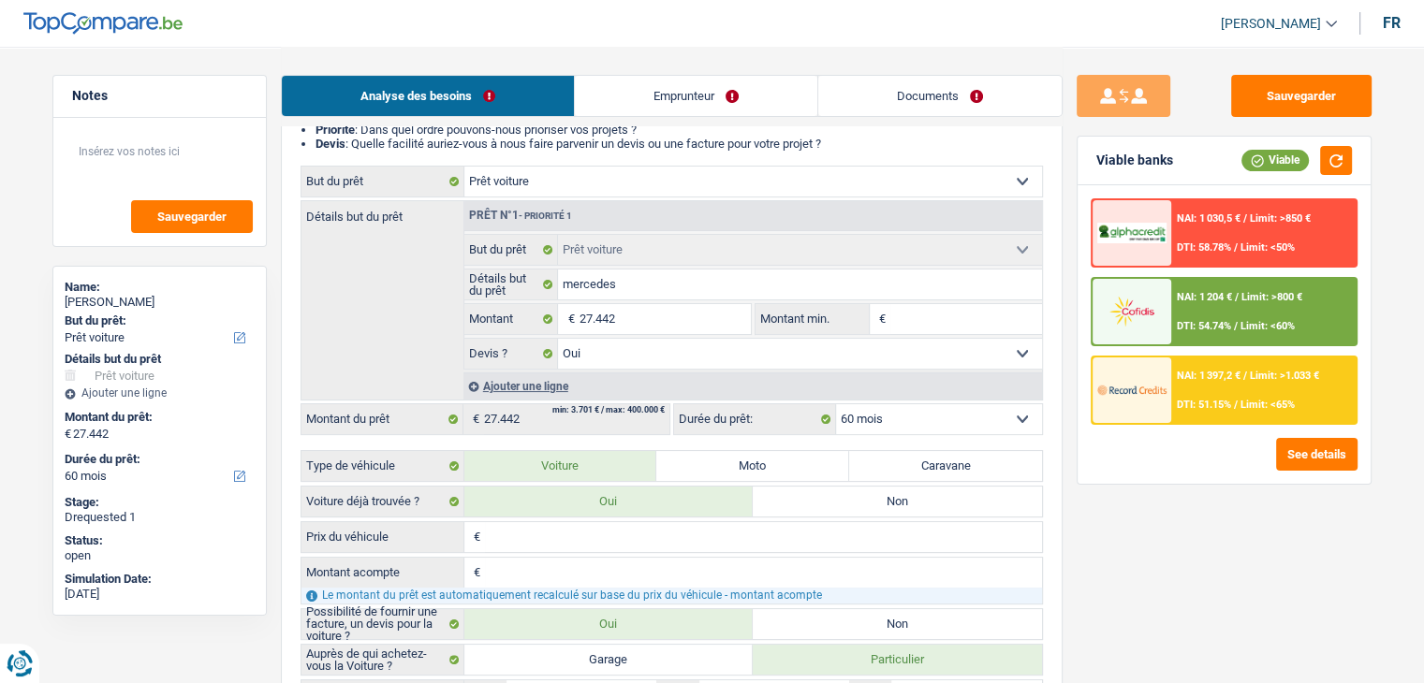
scroll to position [281, 0]
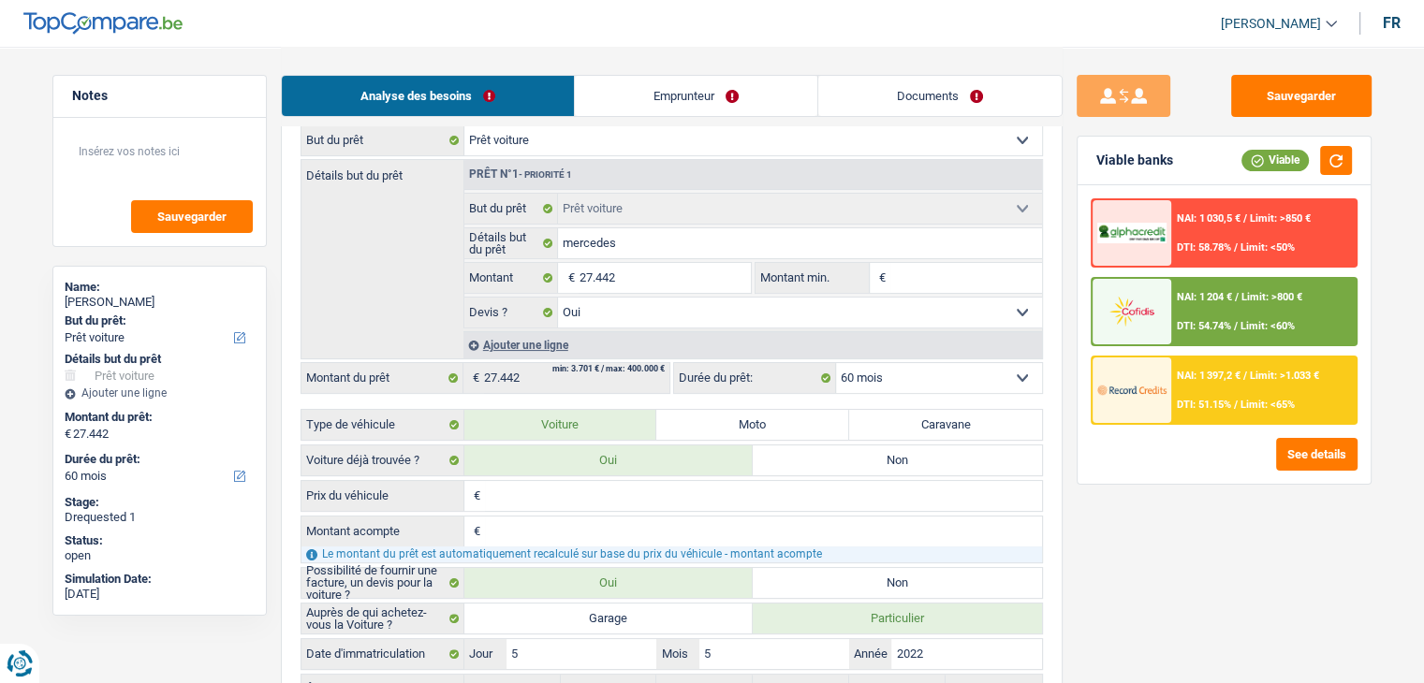
click at [1234, 331] on div "NAI: 1 204 € / Limit: >800 € DTI: 54.74% / Limit: <60%" at bounding box center [1263, 312] width 184 height 66
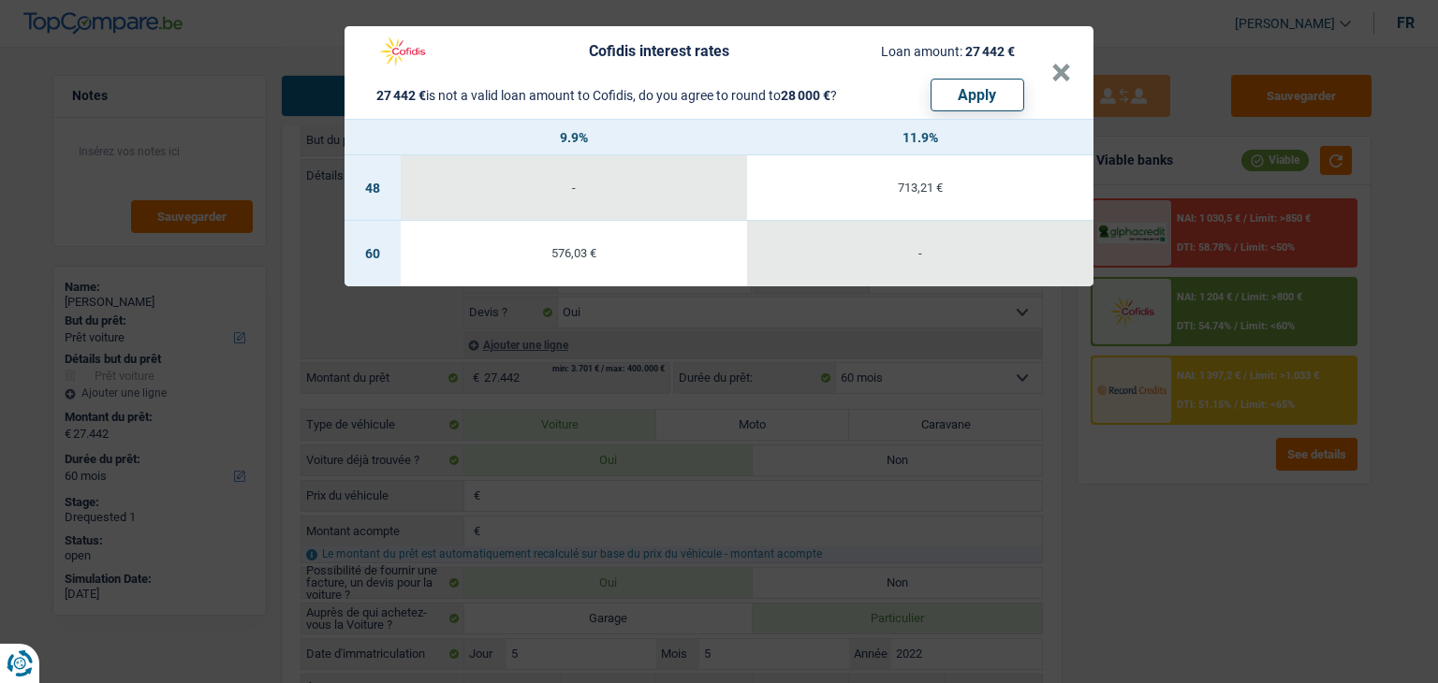
click at [1153, 519] on div "Cofidis interest rates Loan amount: 27 442 € 27 442 € is not a valid loan amoun…" at bounding box center [719, 341] width 1438 height 683
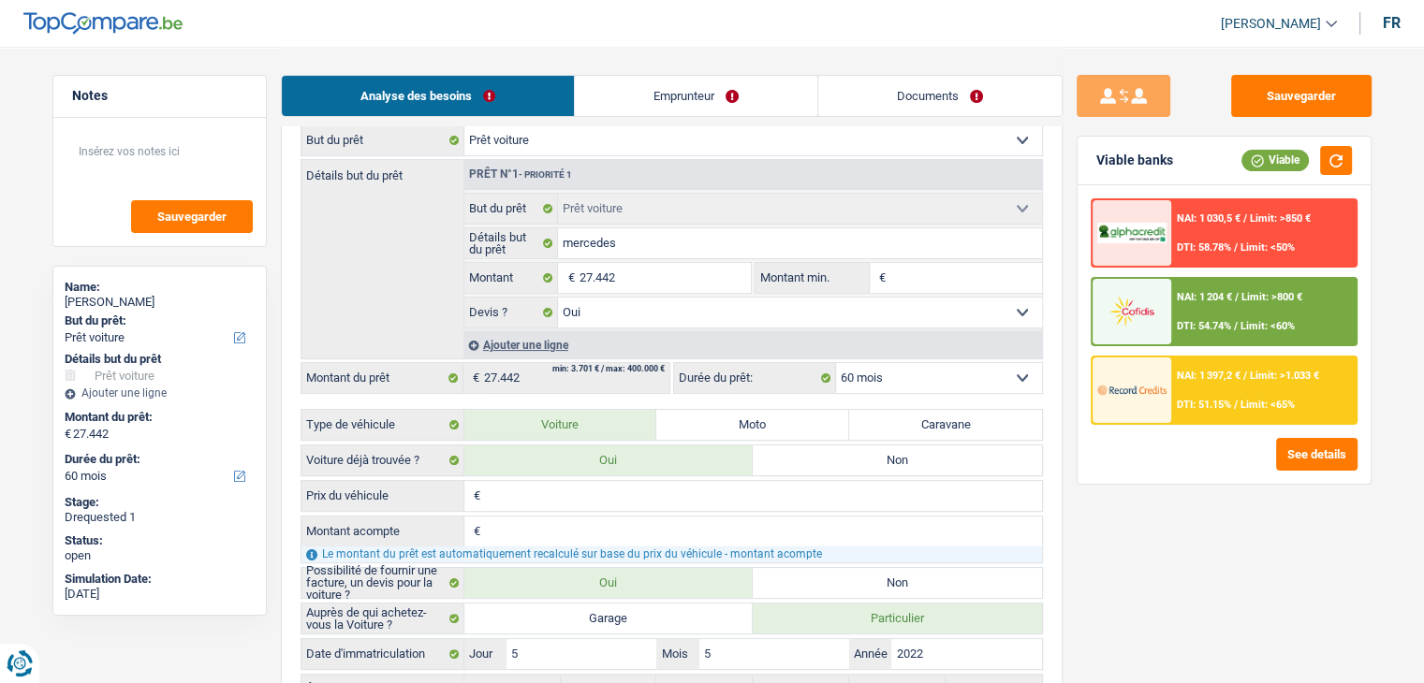
click at [1212, 393] on div "NAI: 1 397,2 € / Limit: >1.033 € DTI: 51.15% / Limit: <65%" at bounding box center [1263, 391] width 184 height 66
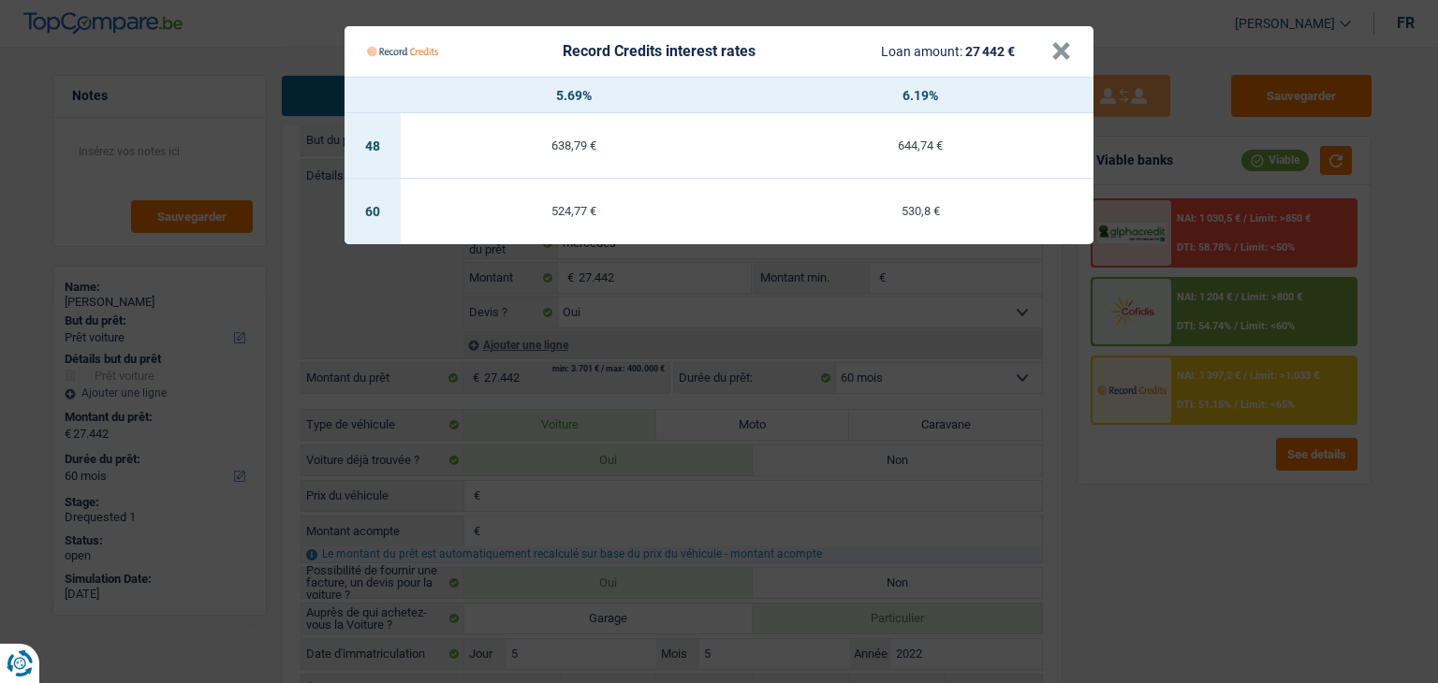
click at [1191, 490] on Credits "Record Credits interest rates Loan amount: 27 442 € × 5.69% 6.19% 48 638,79 € 6…" at bounding box center [719, 341] width 1438 height 683
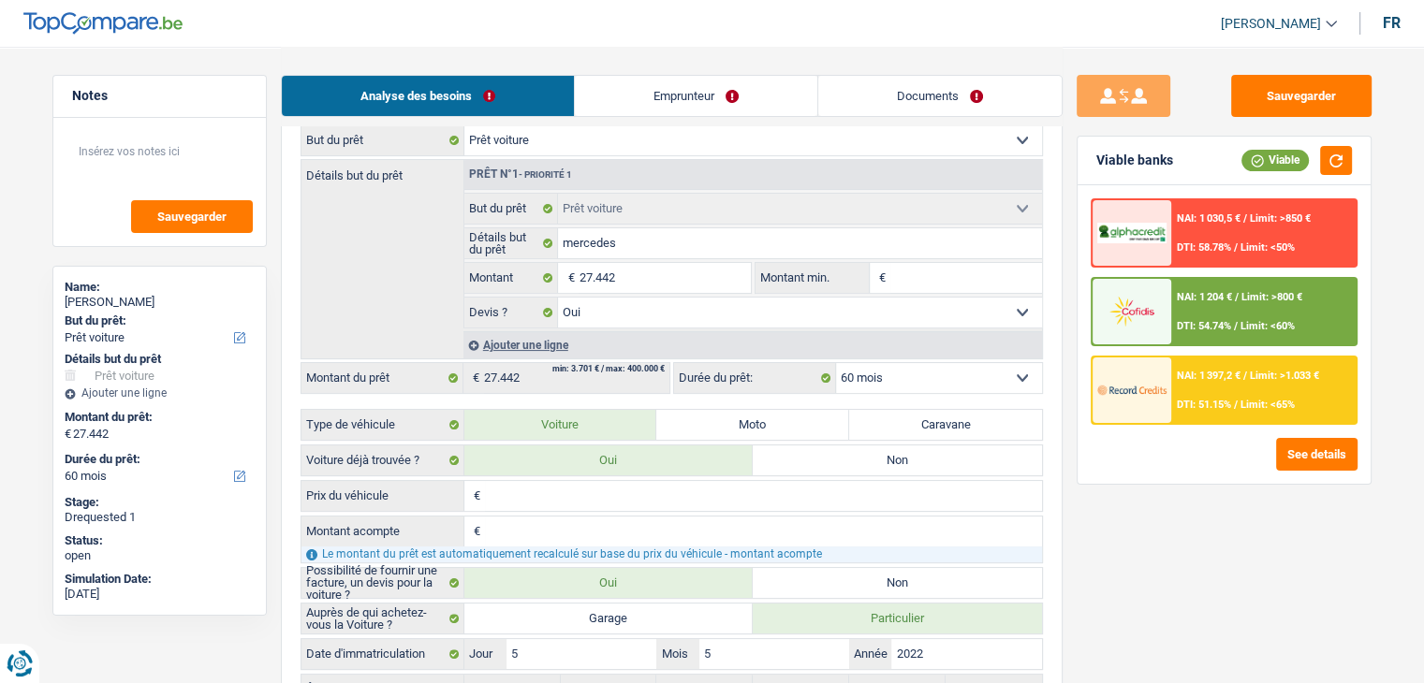
click at [1286, 407] on span "Limit: <65%" at bounding box center [1267, 405] width 54 height 12
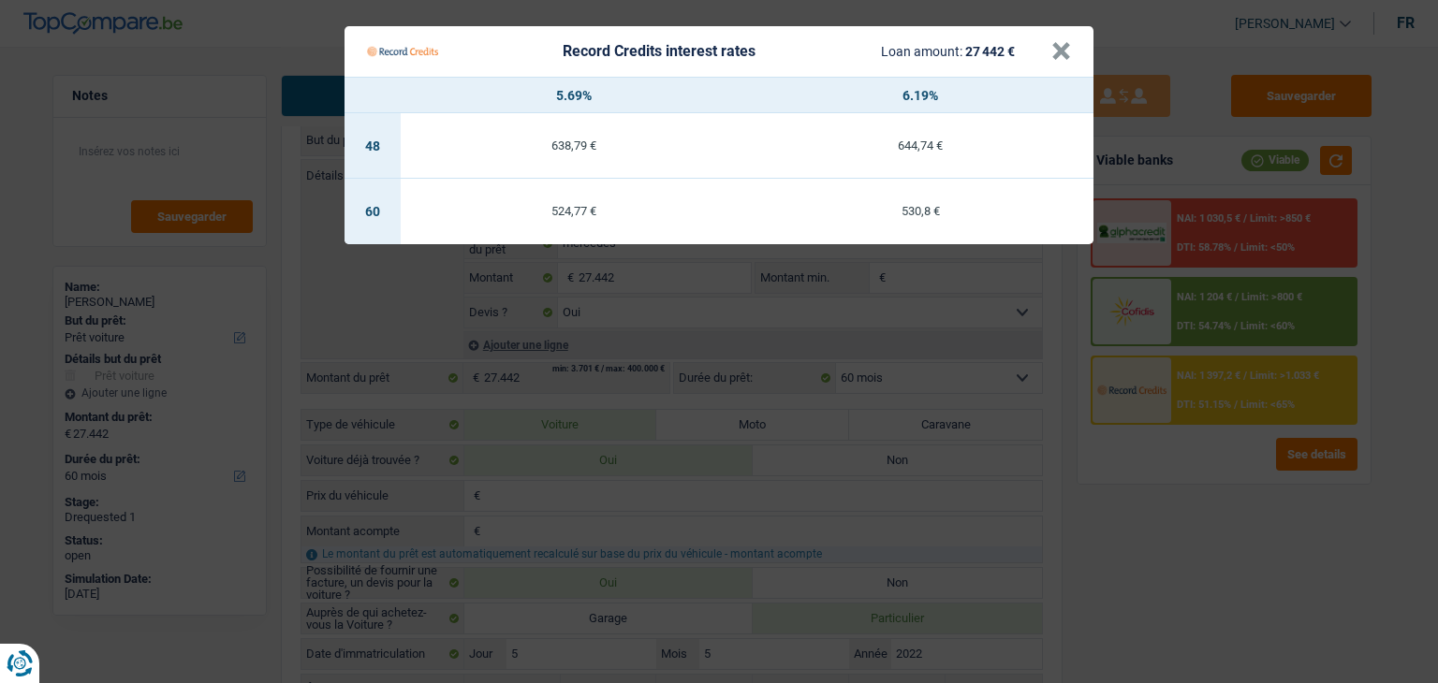
click at [1192, 490] on Credits "Record Credits interest rates Loan amount: 27 442 € × 5.69% 6.19% 48 638,79 € 6…" at bounding box center [719, 341] width 1438 height 683
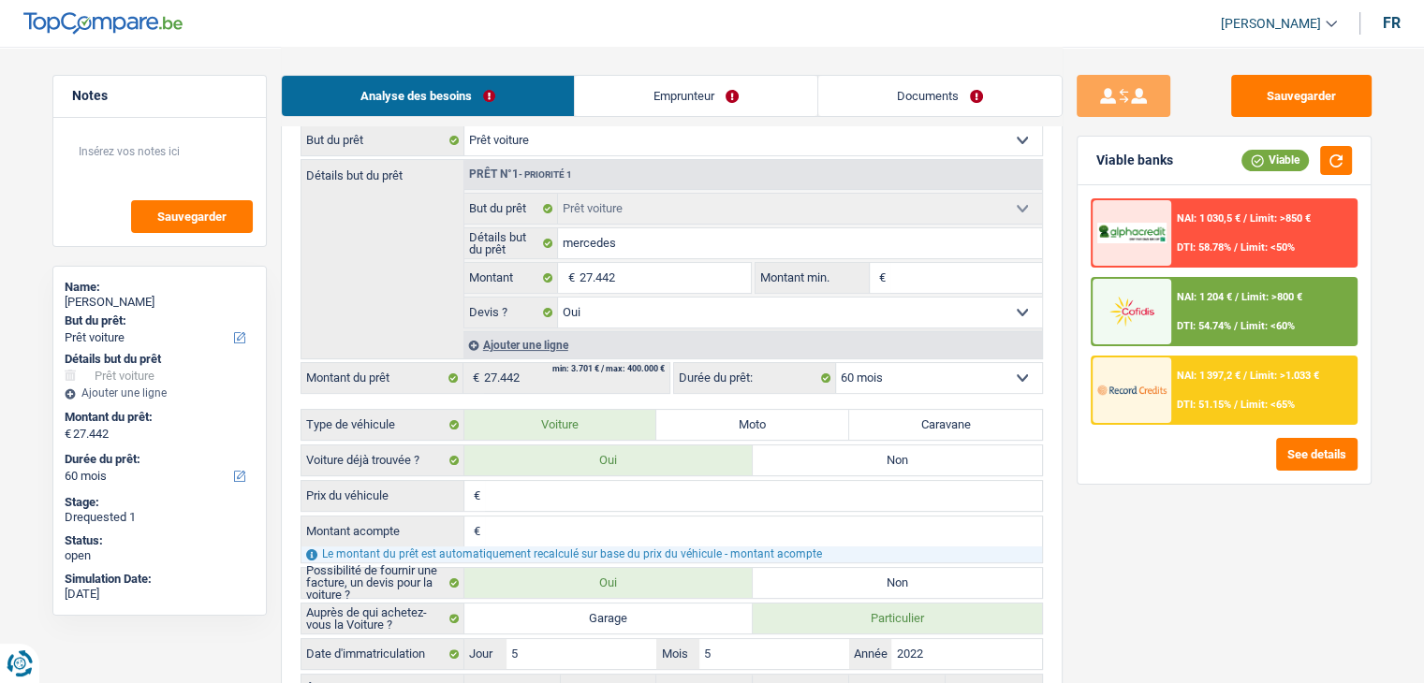
click at [914, 75] on li "Documents" at bounding box center [939, 96] width 245 height 42
click at [895, 83] on link "Documents" at bounding box center [939, 96] width 243 height 40
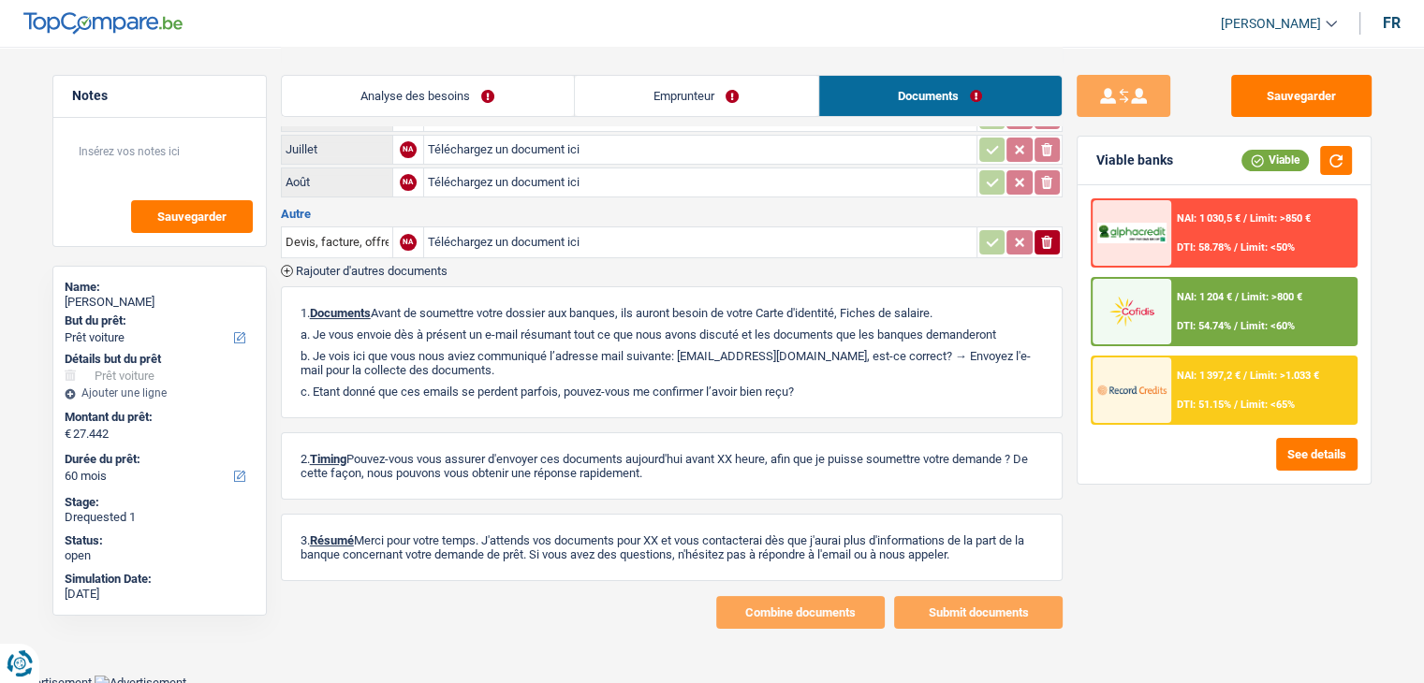
scroll to position [0, 0]
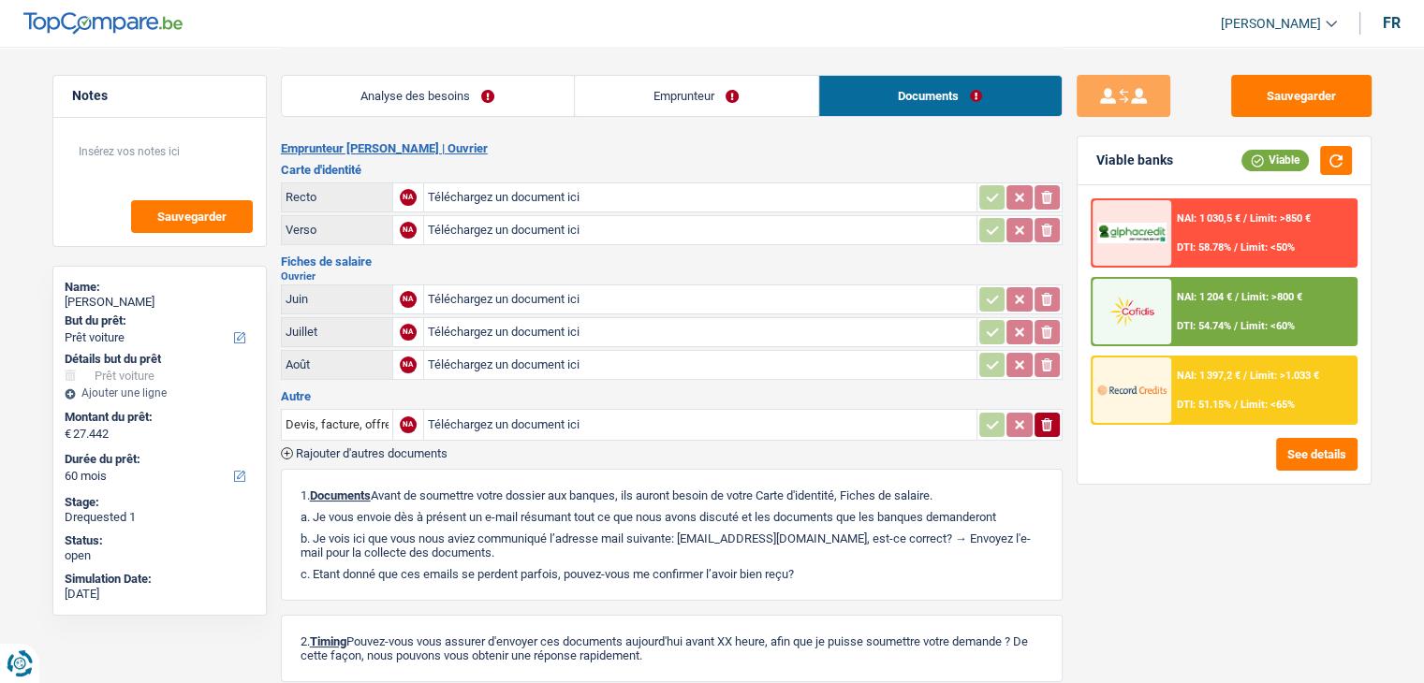
click at [476, 109] on link "Analyse des besoins" at bounding box center [428, 96] width 292 height 40
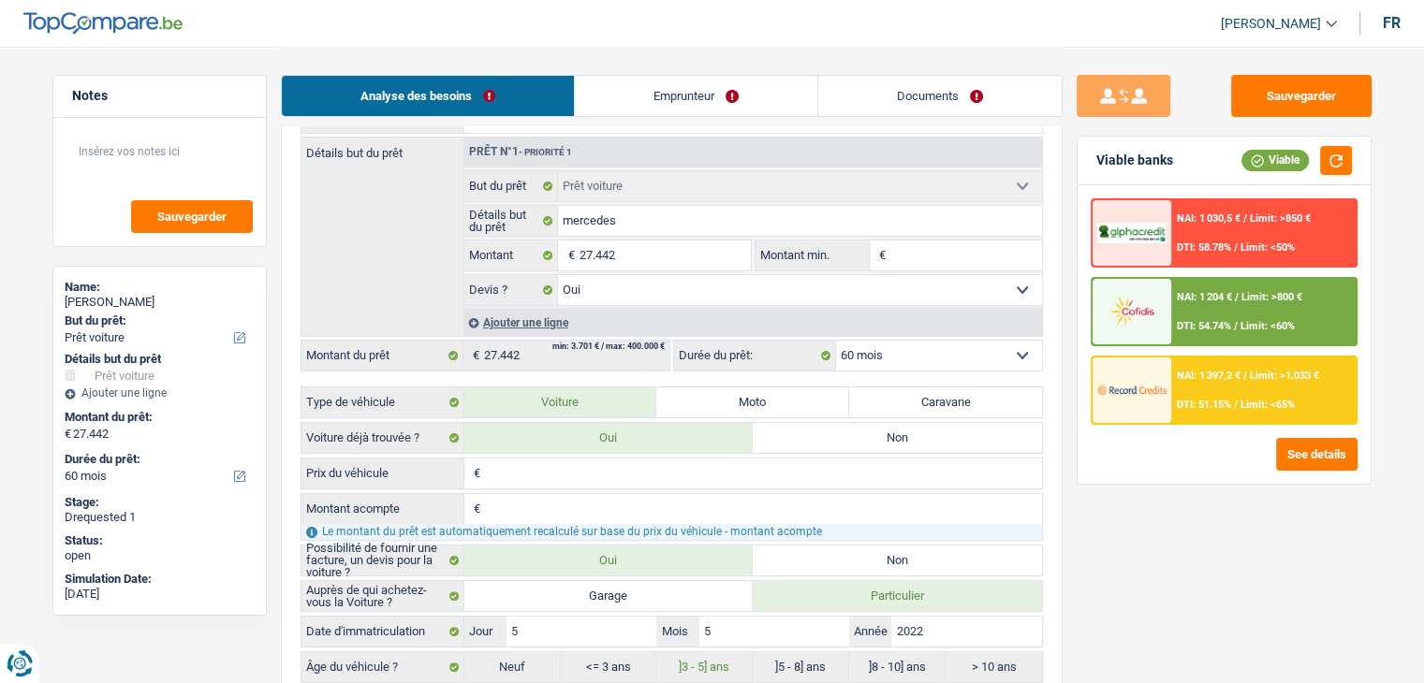
scroll to position [468, 0]
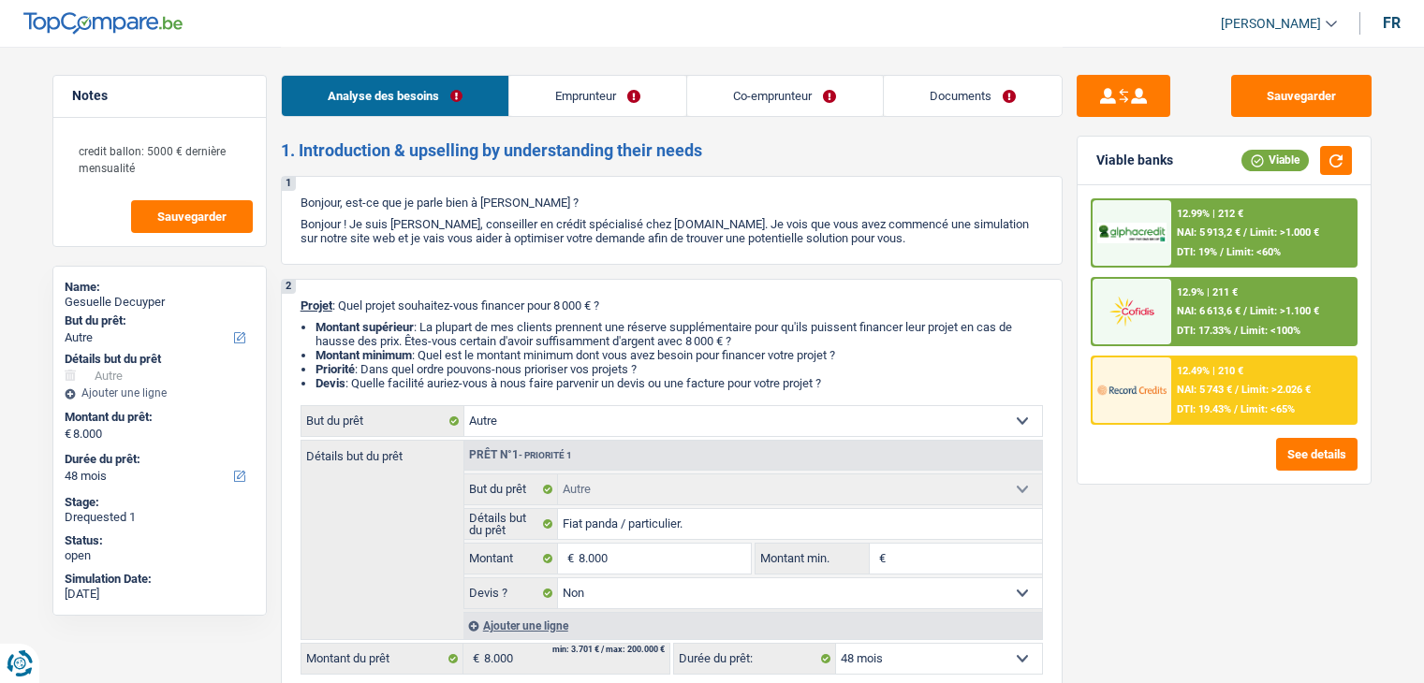
select select "other"
select select "48"
select select "other"
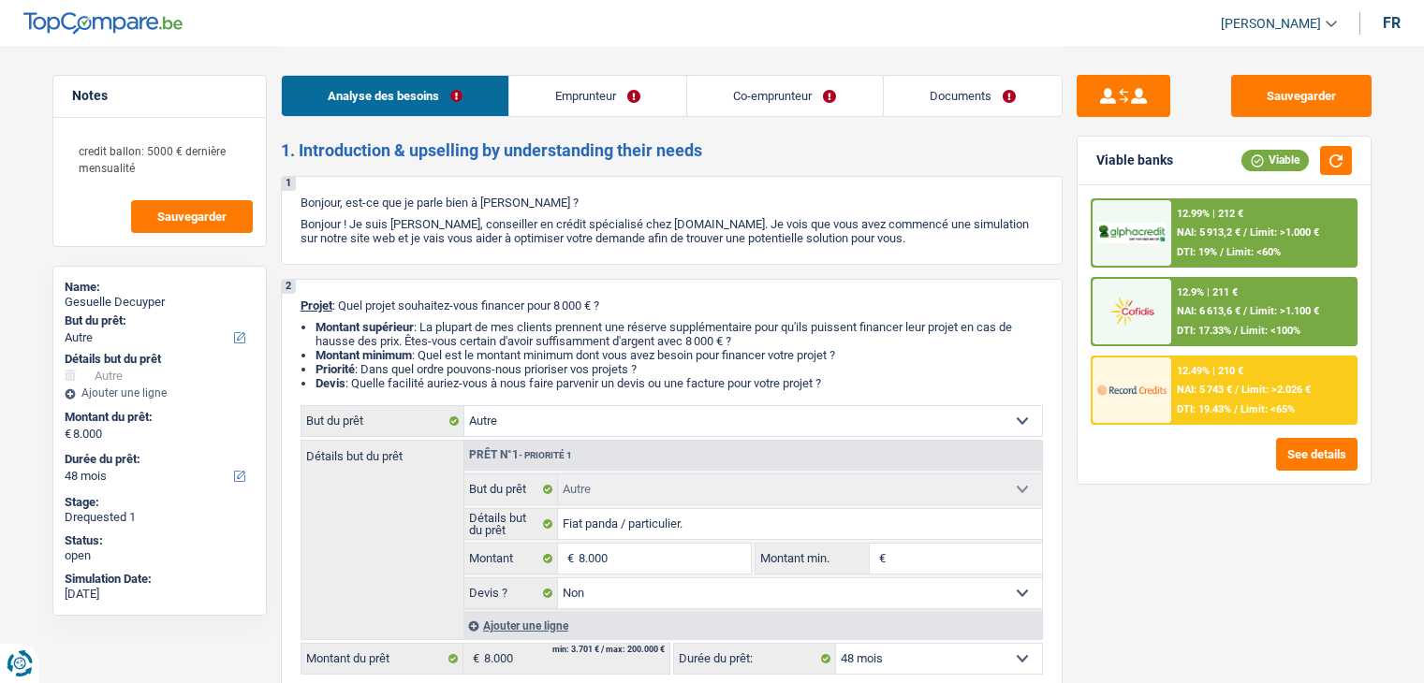
select select "false"
select select "48"
select select "privateEmployee"
select select "publicEmployee"
select select "netSalary"
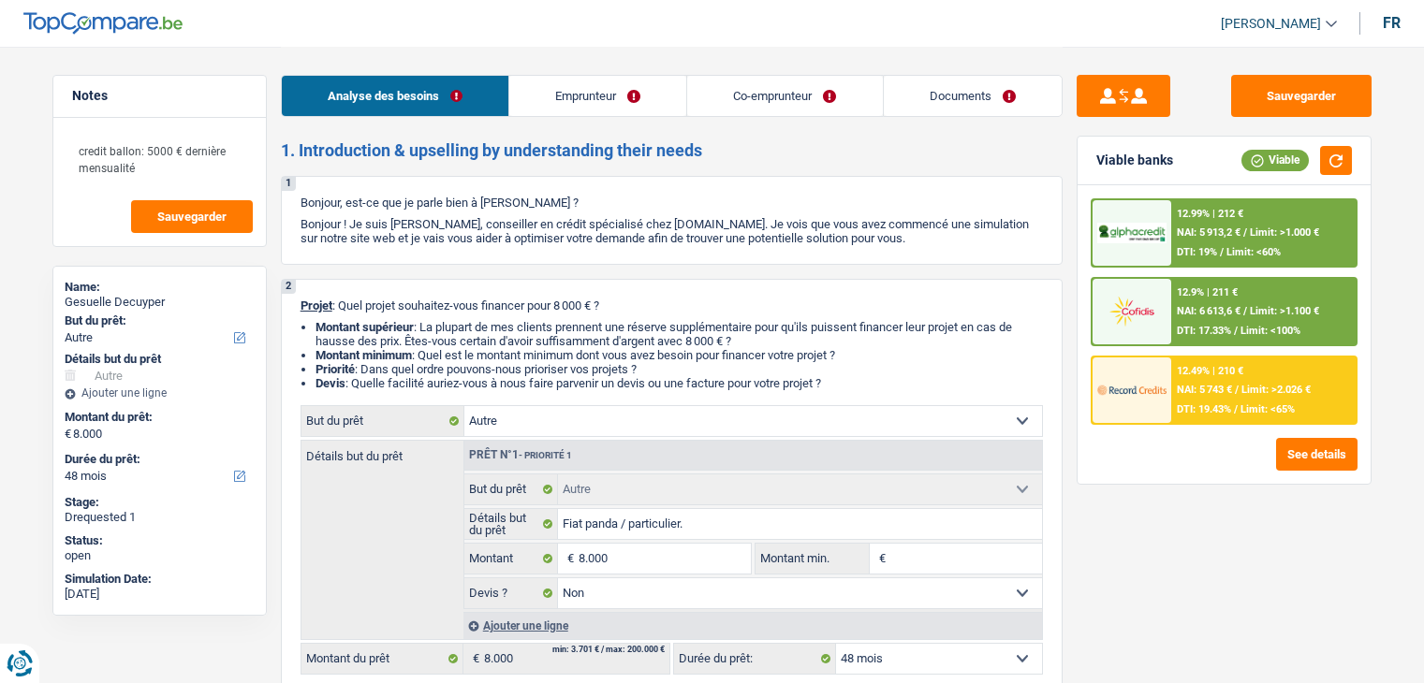
select select "familyAllowances"
select select "mealVouchers"
select select "netSalary"
select select "familyAllowances"
select select "mealVouchers"
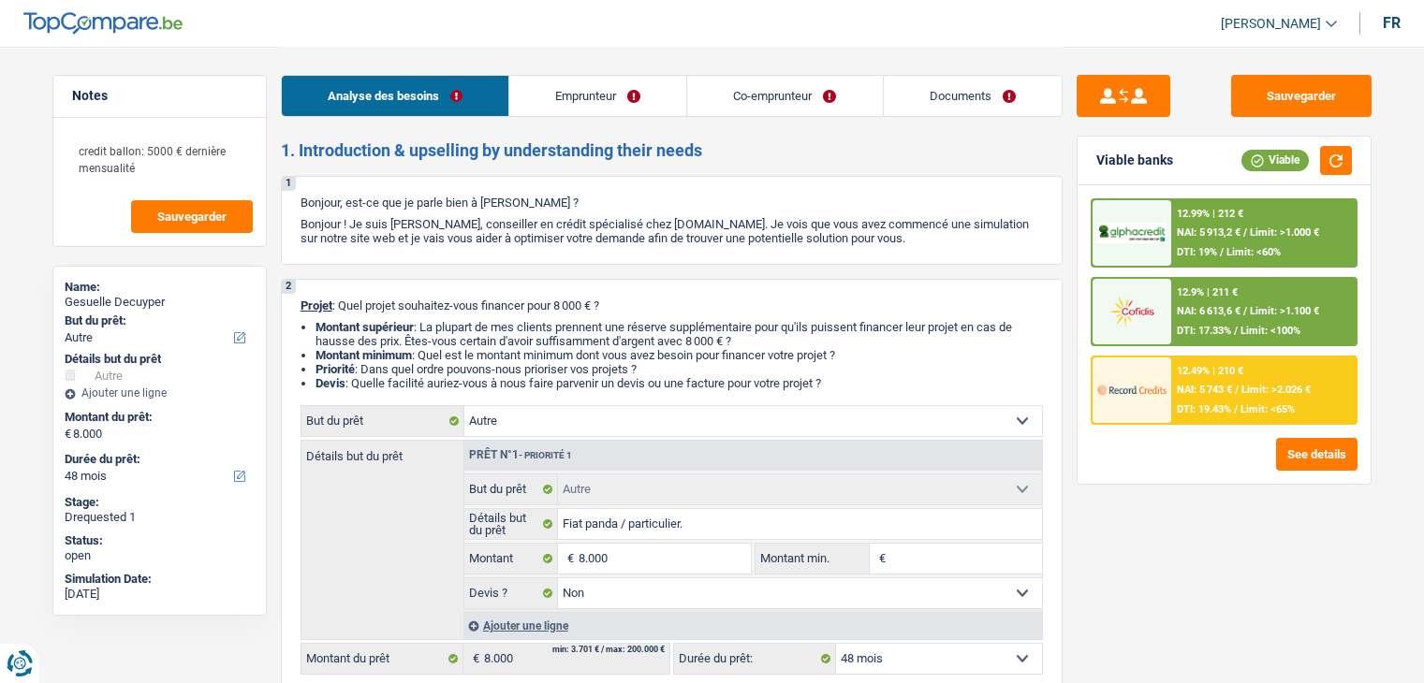
select select "ownerWithMortgage"
select select "cardOrCredit"
select select "mortgage"
select select "240"
select select "carLoan"
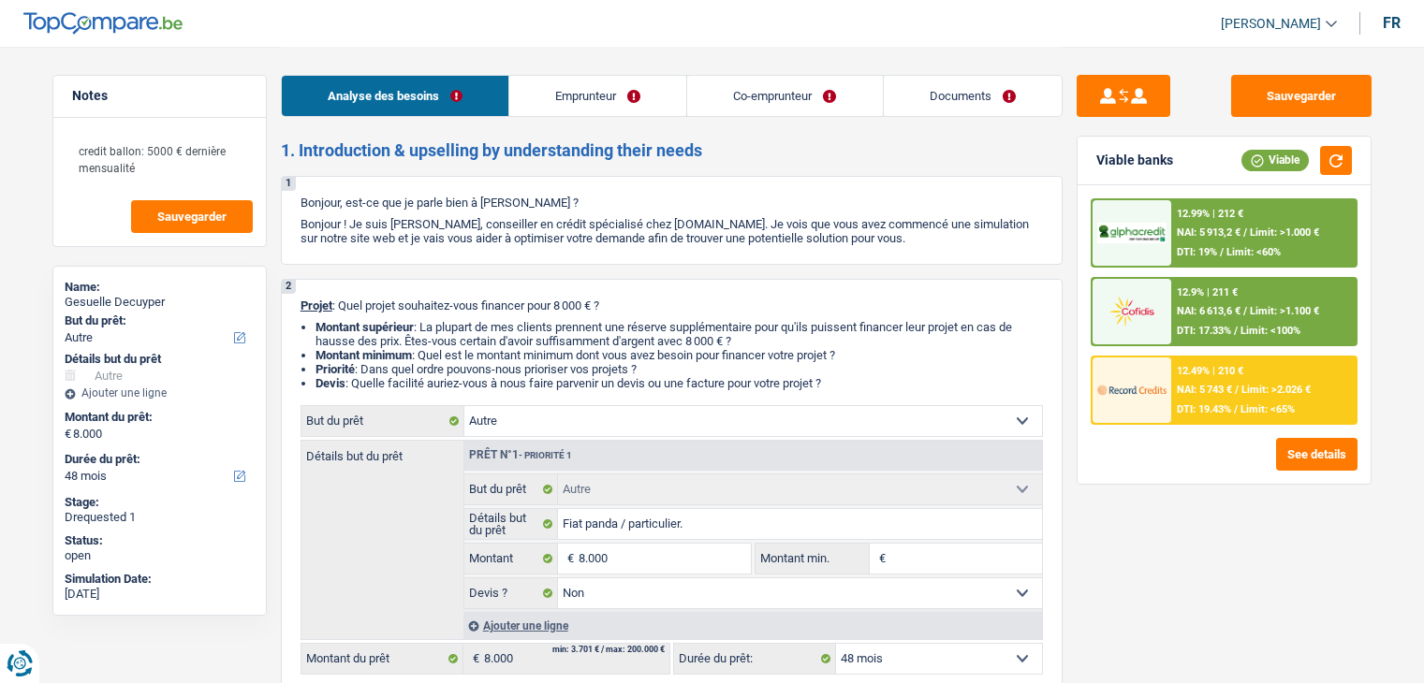
select select "48"
select select "other"
select select "false"
select select "48"
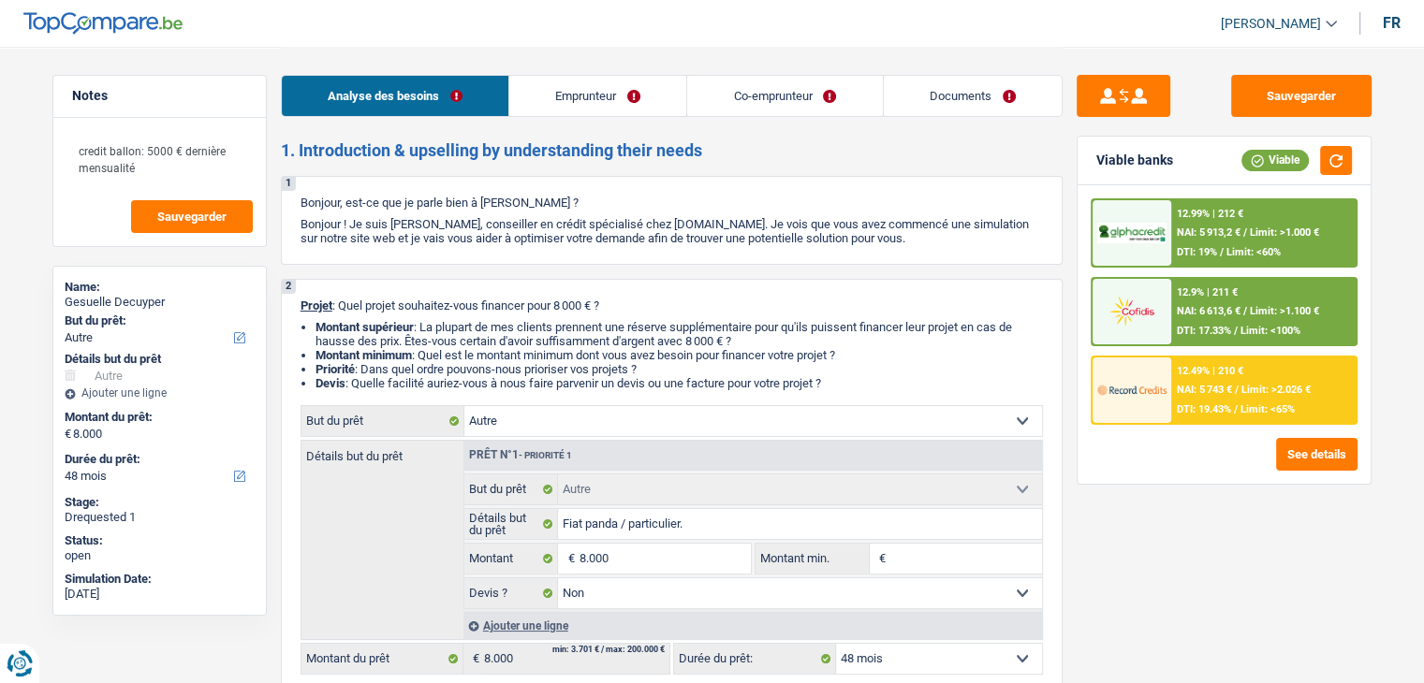
drag, startPoint x: 959, startPoint y: 85, endPoint x: 663, endPoint y: 91, distance: 296.8
click at [959, 85] on link "Documents" at bounding box center [973, 96] width 178 height 40
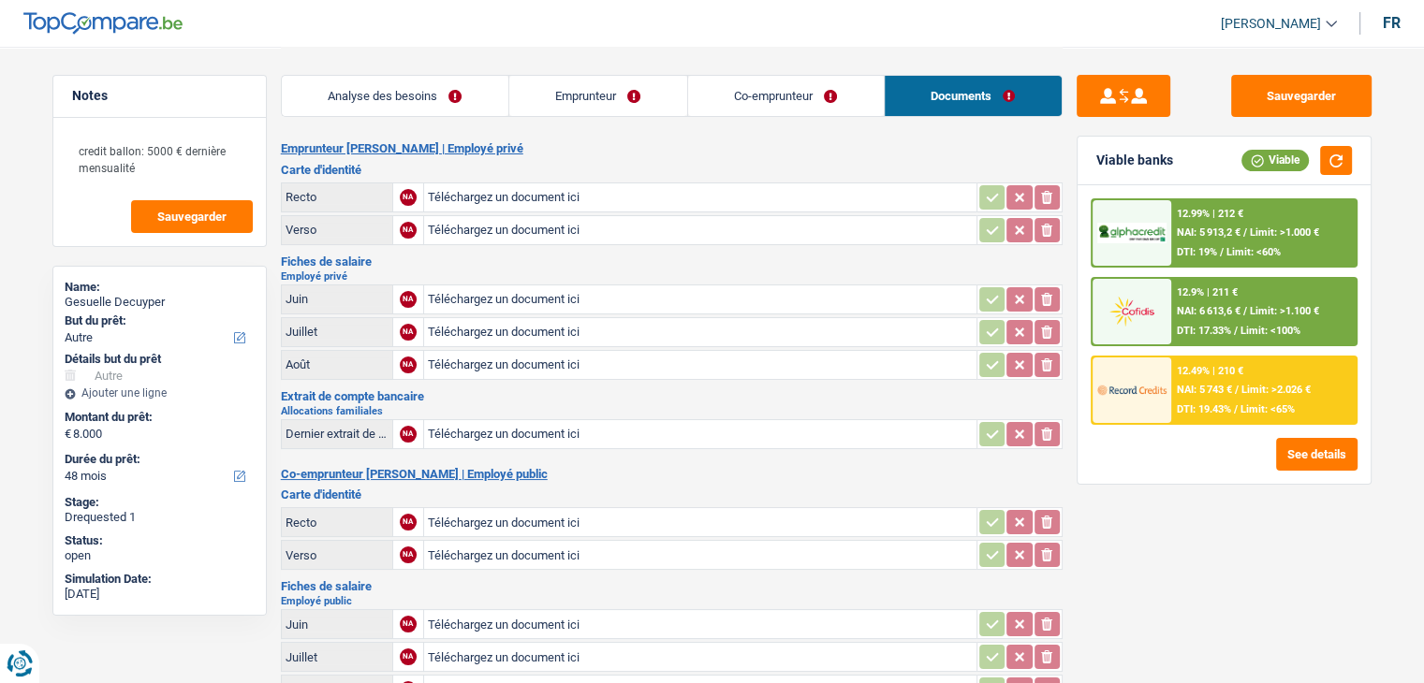
click at [488, 109] on link "Analyse des besoins" at bounding box center [395, 96] width 227 height 40
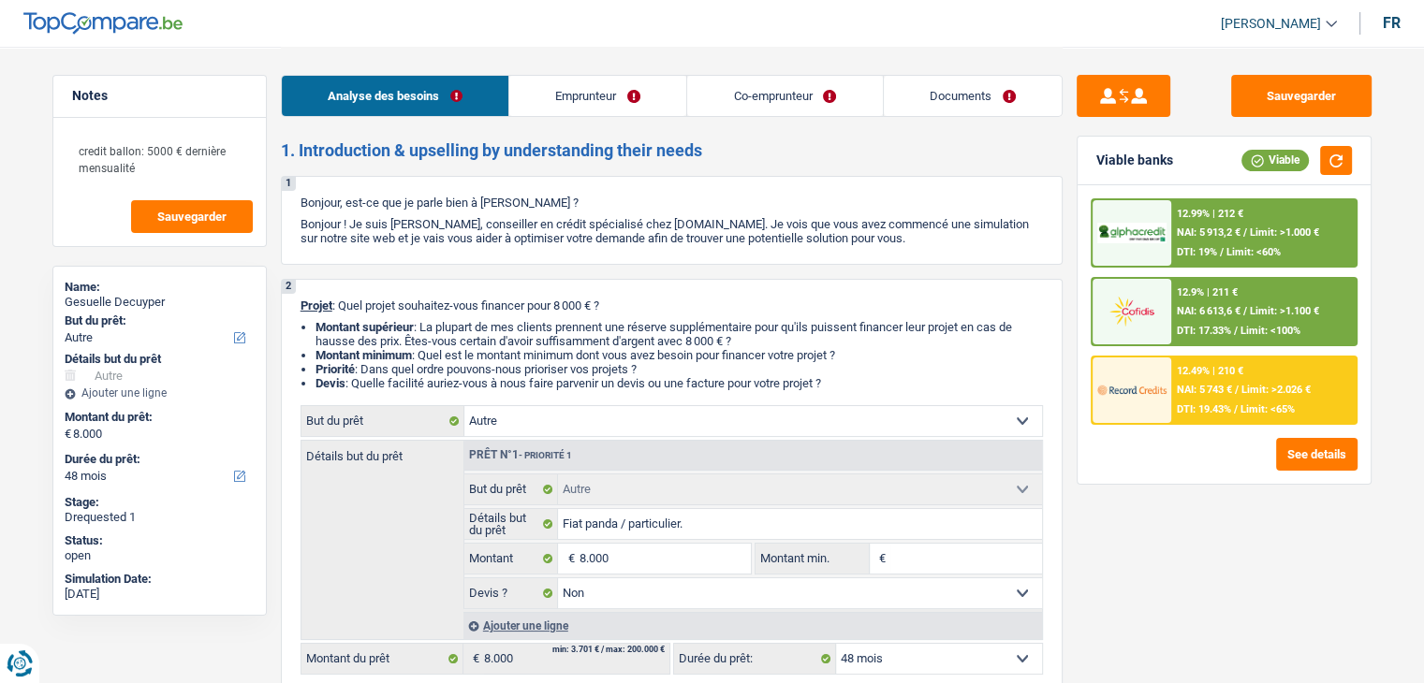
click at [1018, 106] on link "Documents" at bounding box center [973, 96] width 178 height 40
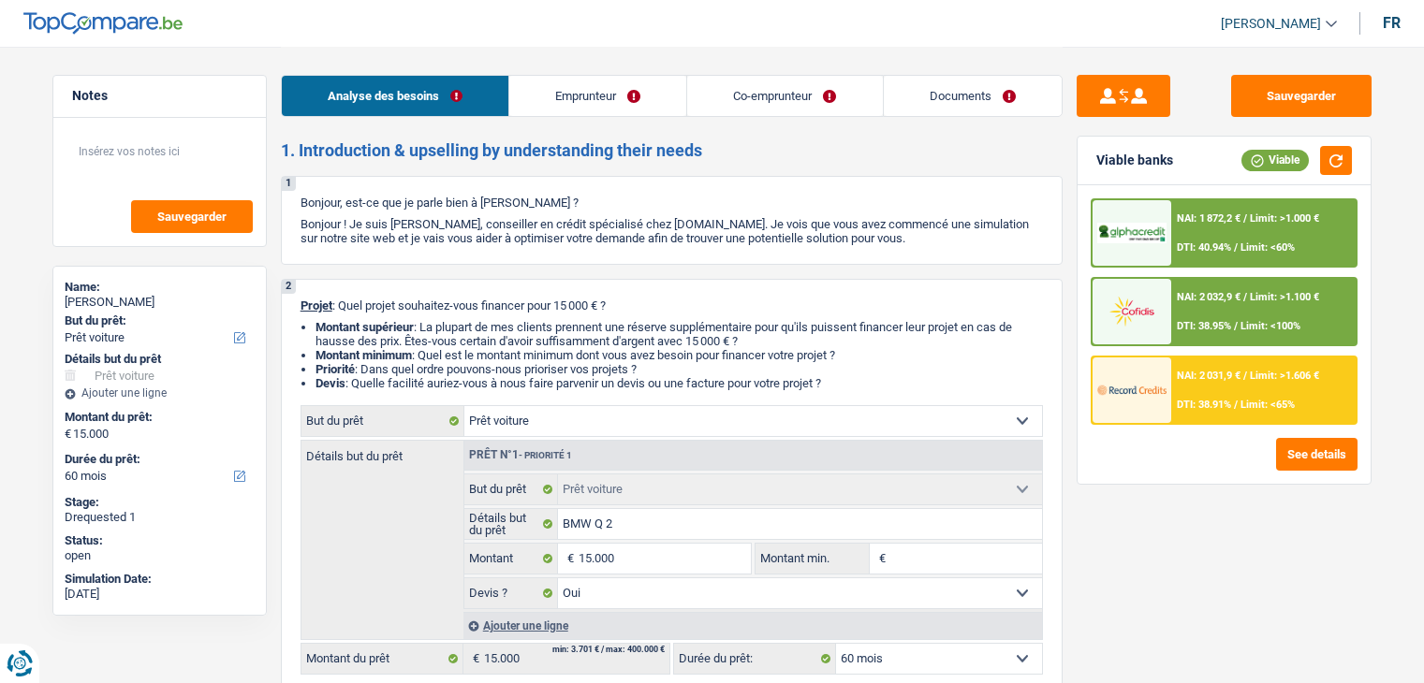
select select "car"
select select "60"
select select "car"
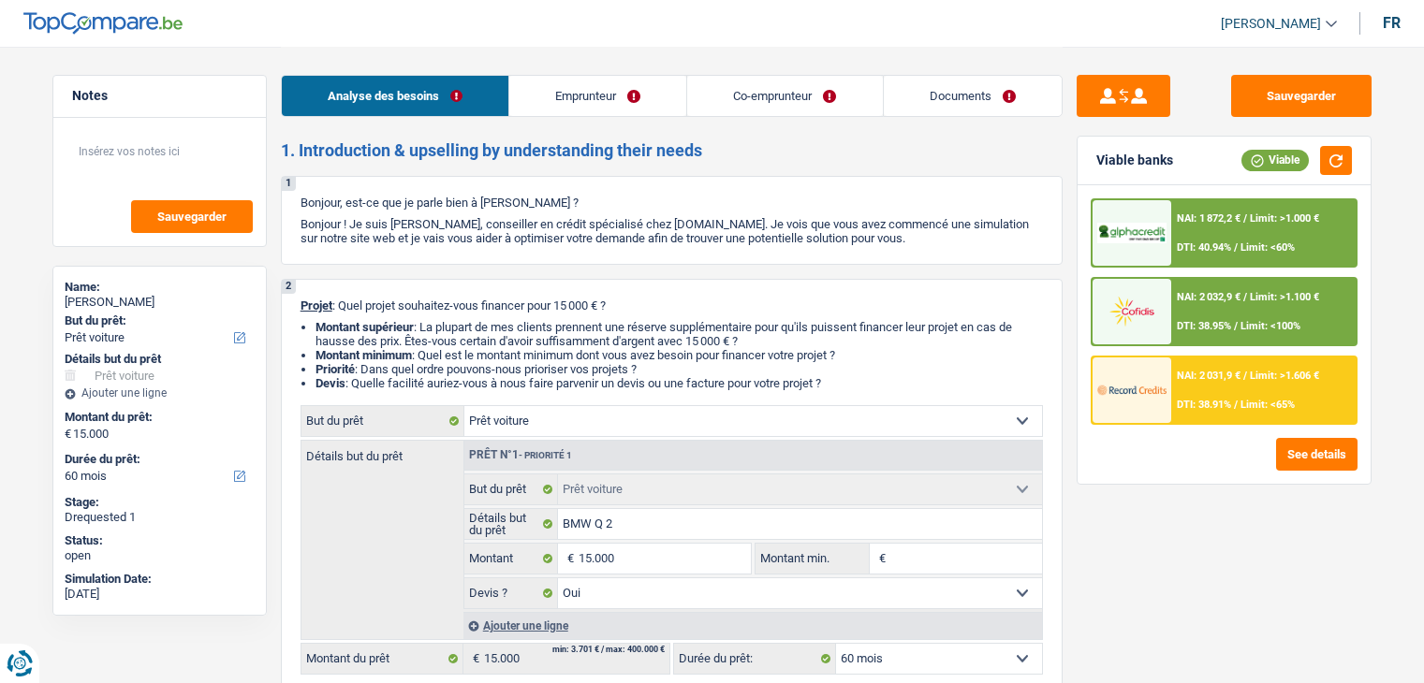
select select "yes"
select select "60"
select select "invalid"
select select "worker"
select select "disabilityPension"
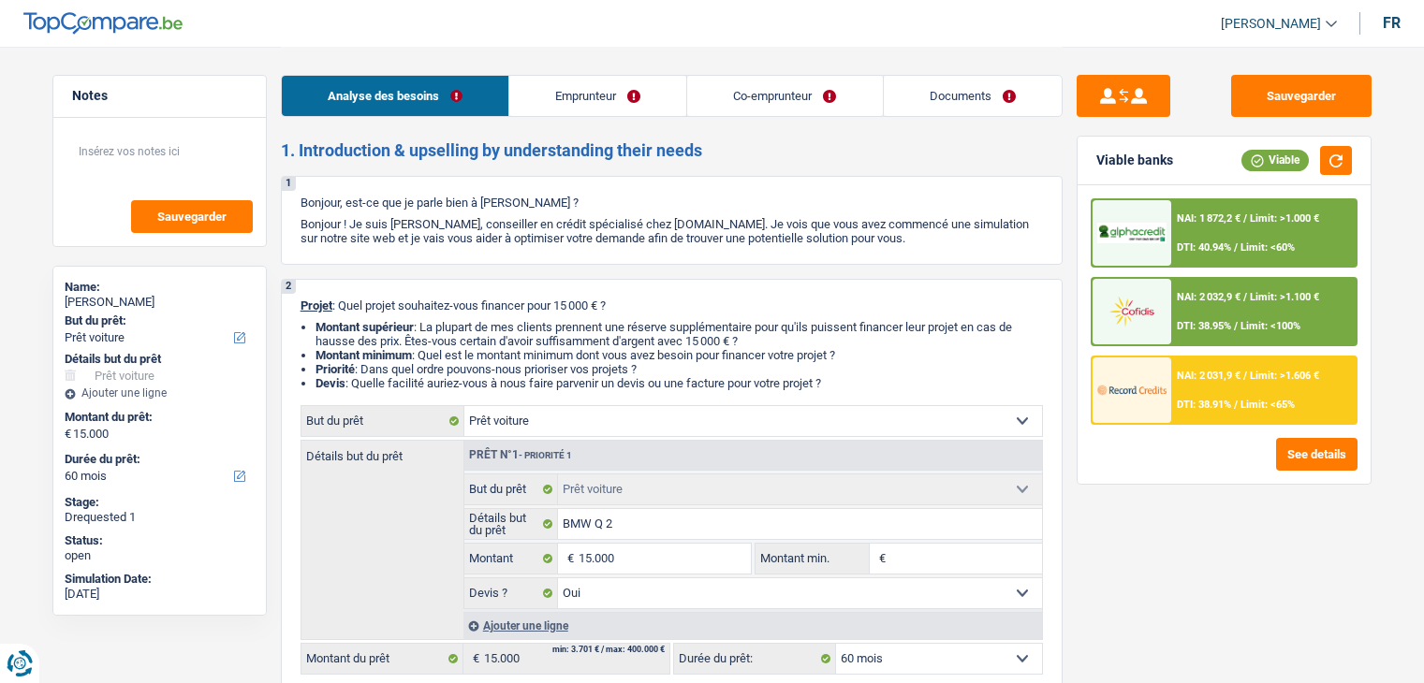
select select "familyAllowances"
select select "netSalary"
select select "mealVouchers"
select select "rents"
select select "creditConsolidation"
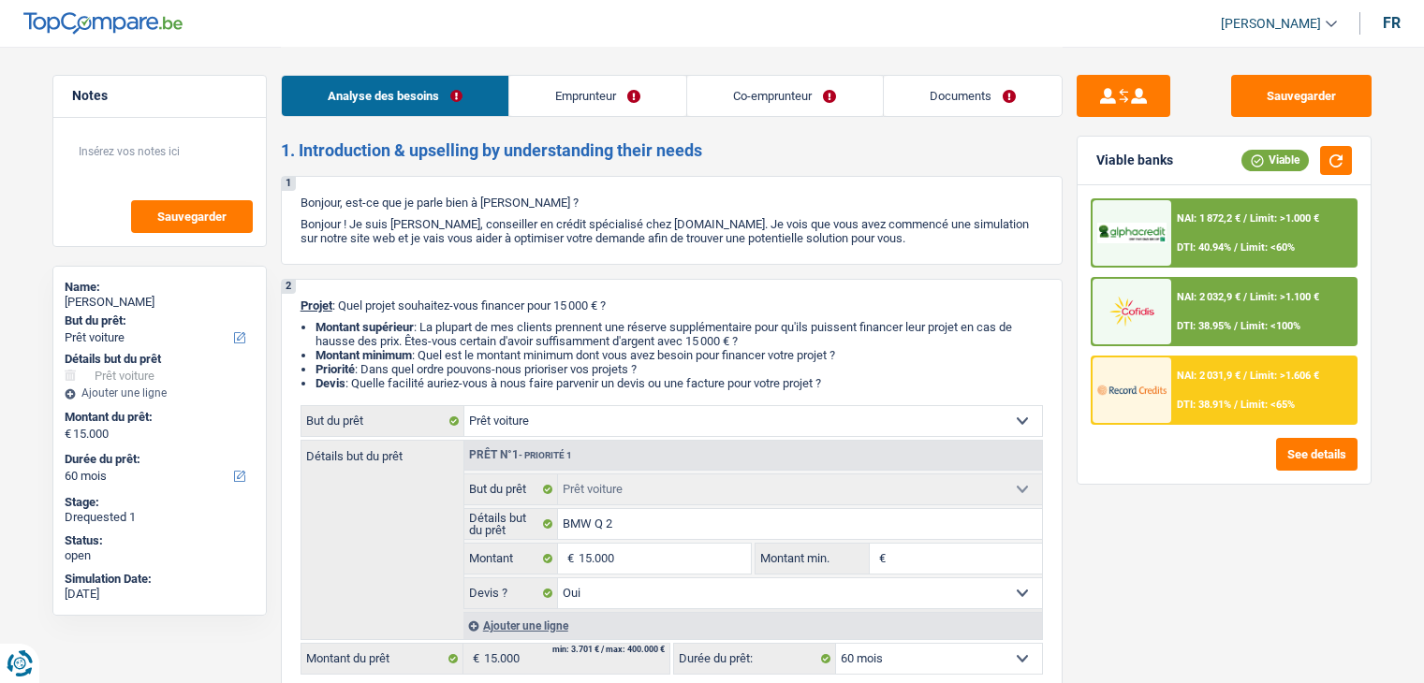
select select "36"
select select "car"
select select "yes"
select select "60"
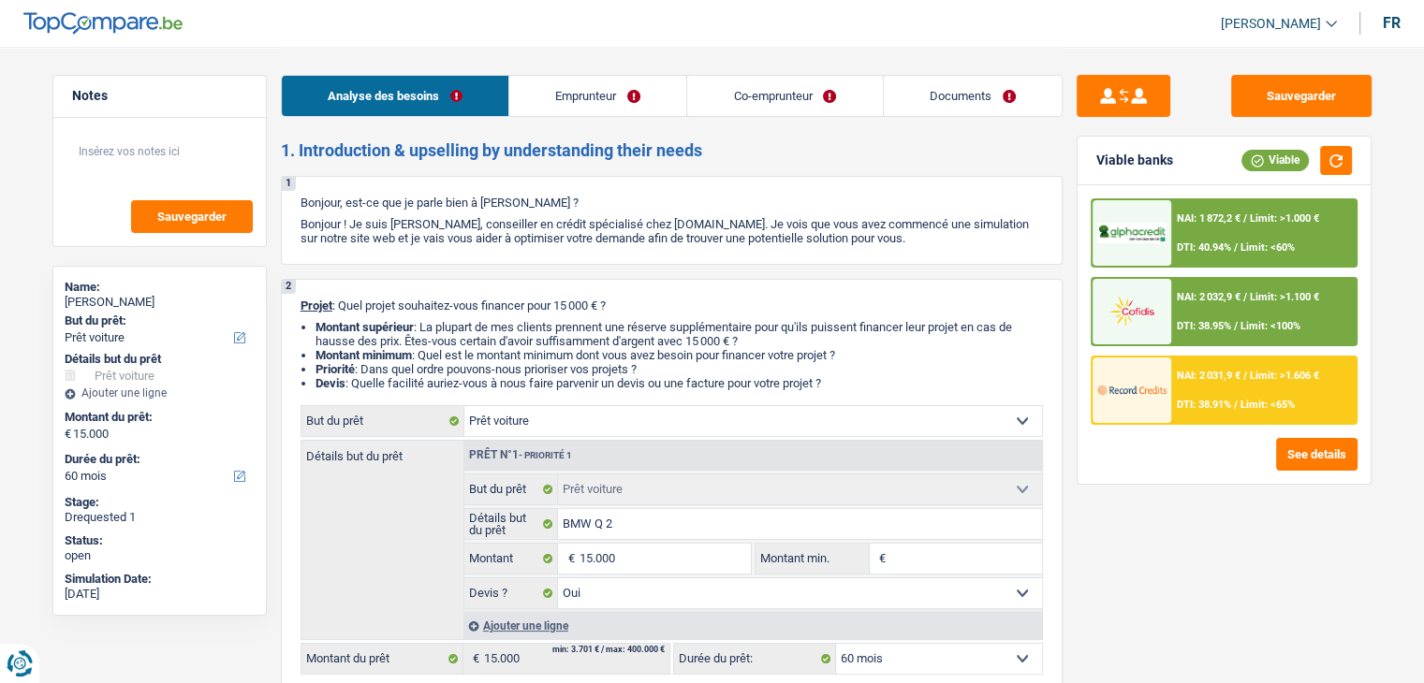
click at [973, 87] on link "Documents" at bounding box center [973, 96] width 178 height 40
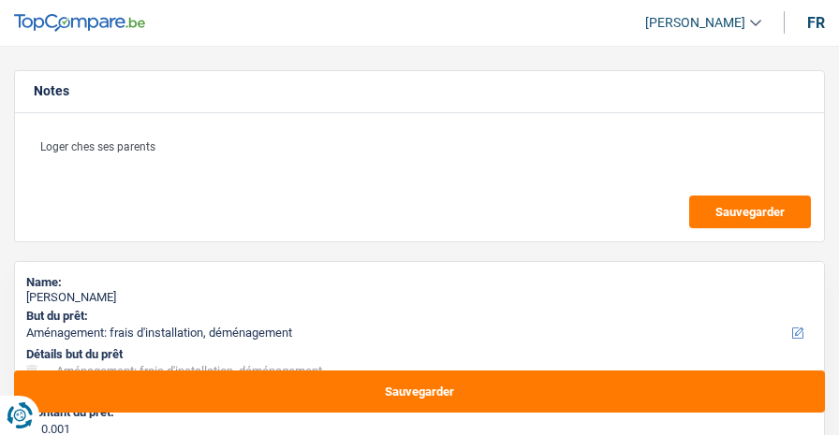
select select "movingOrInstallation"
select select "60"
select select "movingOrInstallation"
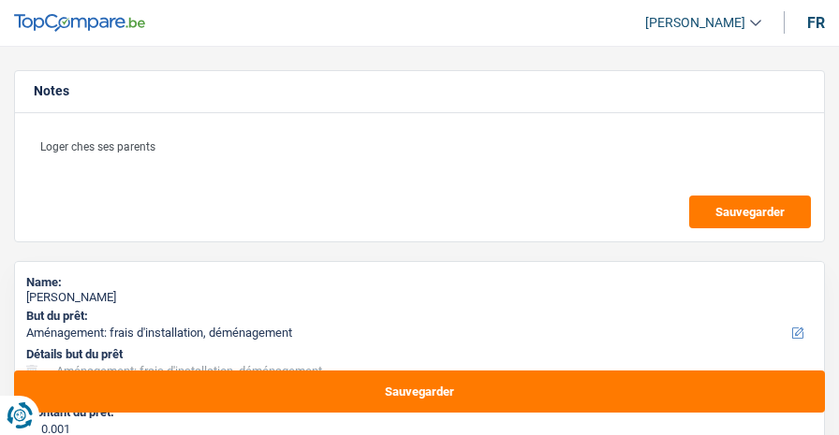
select select "yes"
select select "60"
select select "worker"
select select "netSalary"
select select "liveWithParents"
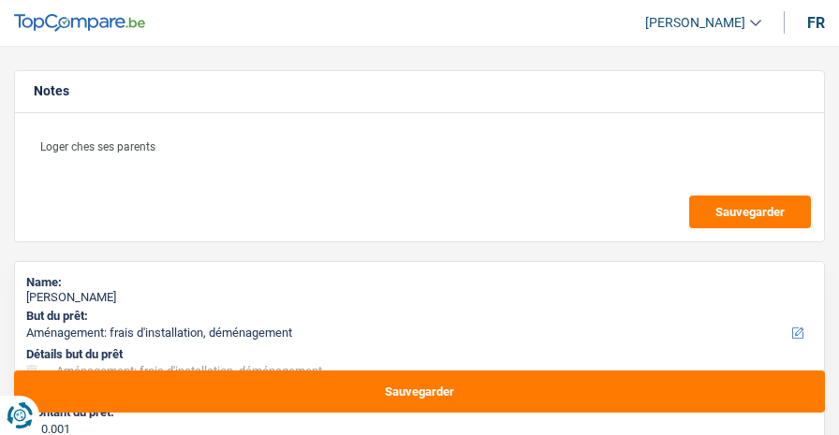
select select "movingOrInstallation"
select select "yes"
select select "60"
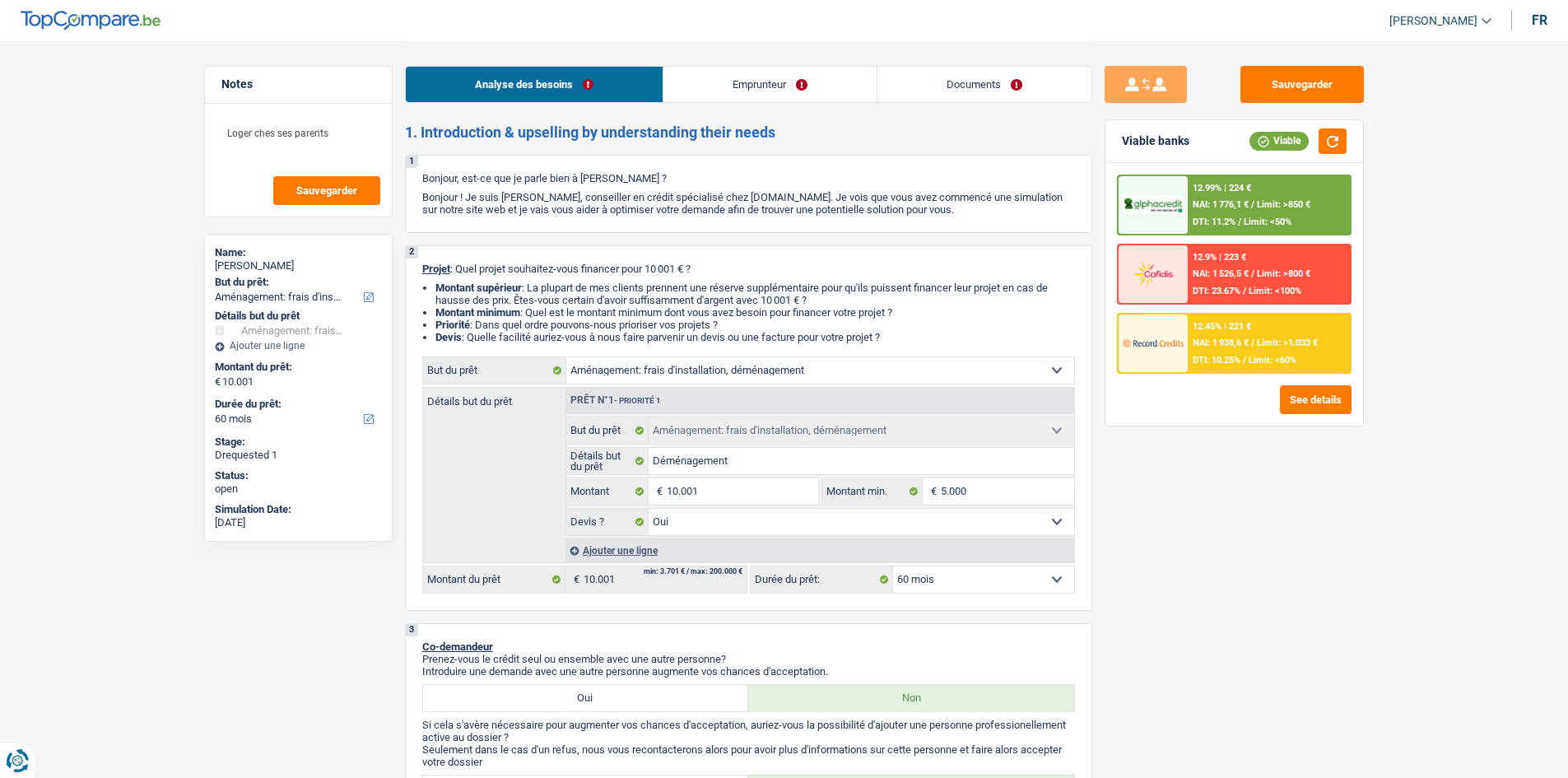
click at [737, 88] on link "Documents" at bounding box center [984, 84] width 214 height 35
